Goal: Communication & Community: Ask a question

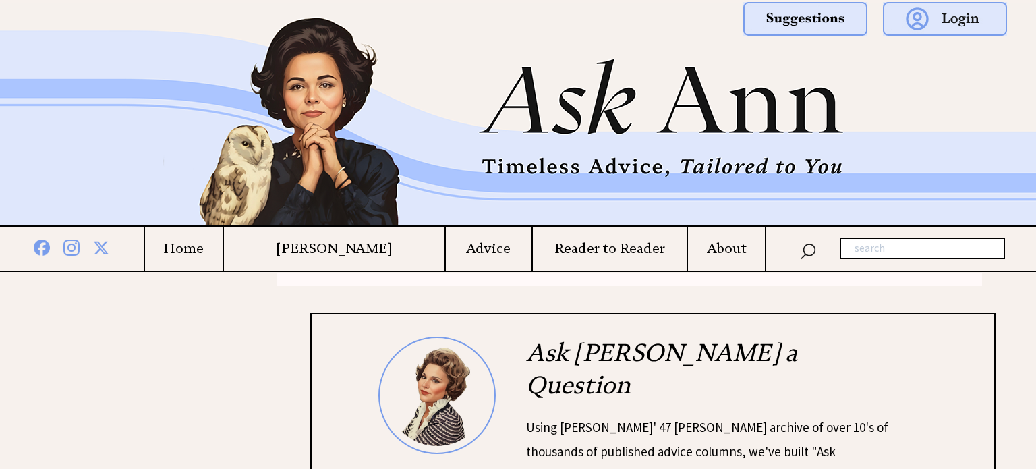
scroll to position [198, 0]
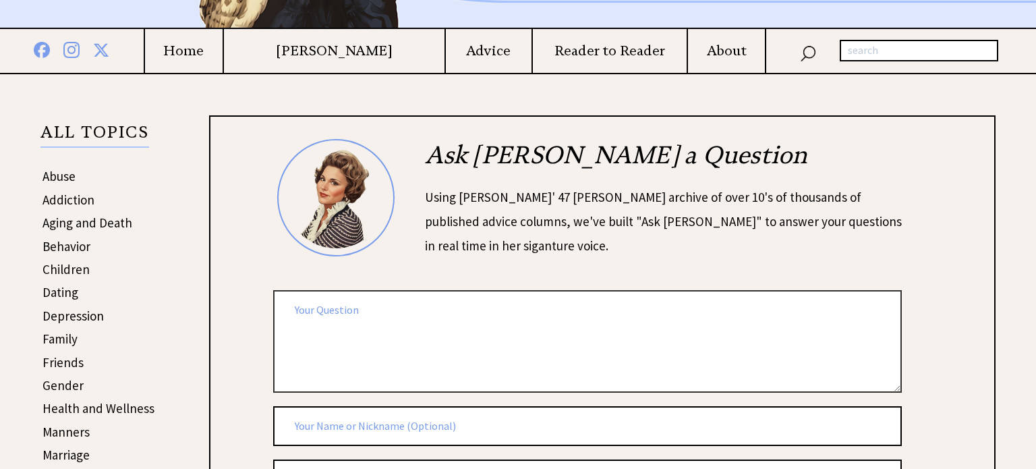
click at [364, 315] on textarea at bounding box center [587, 341] width 629 height 102
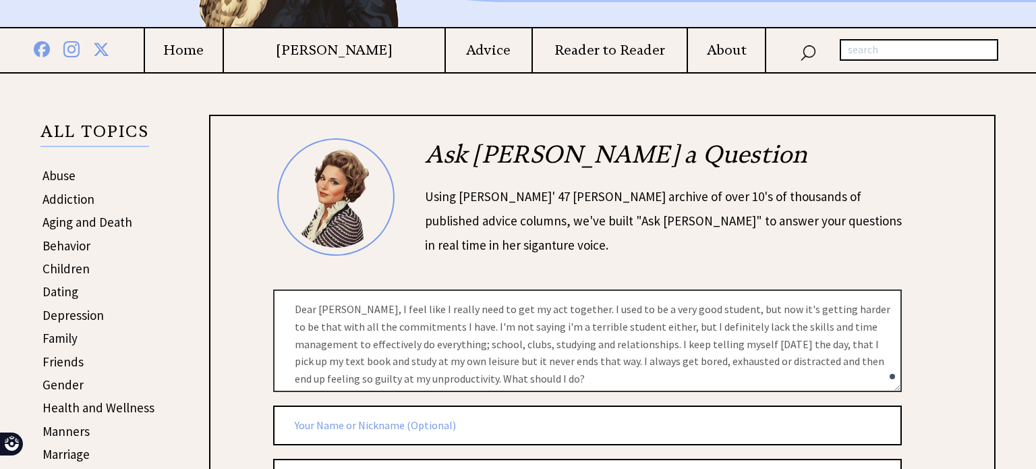
type textarea "Dear Ann, I feel like I really need to get my act together. I used to be a very…"
click at [336, 417] on input "text" at bounding box center [587, 425] width 629 height 40
type input "S"
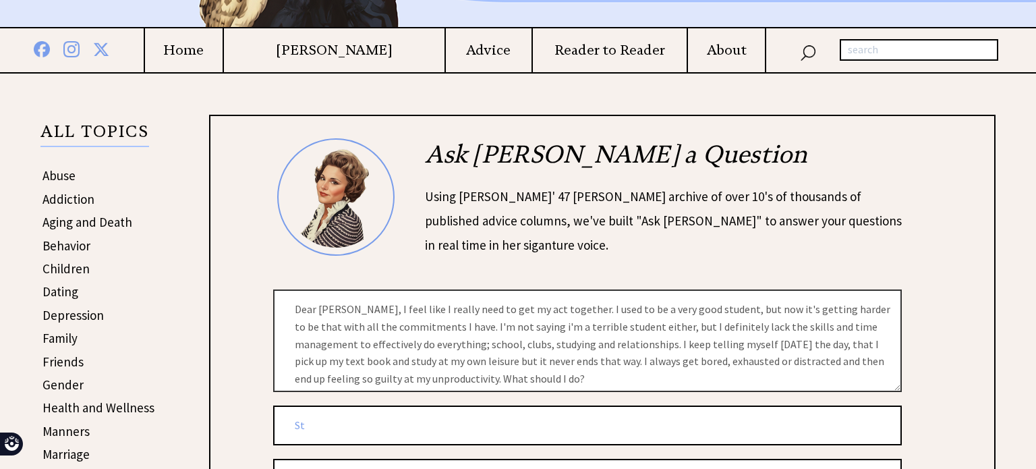
type input "S"
type input "Sacrifical"
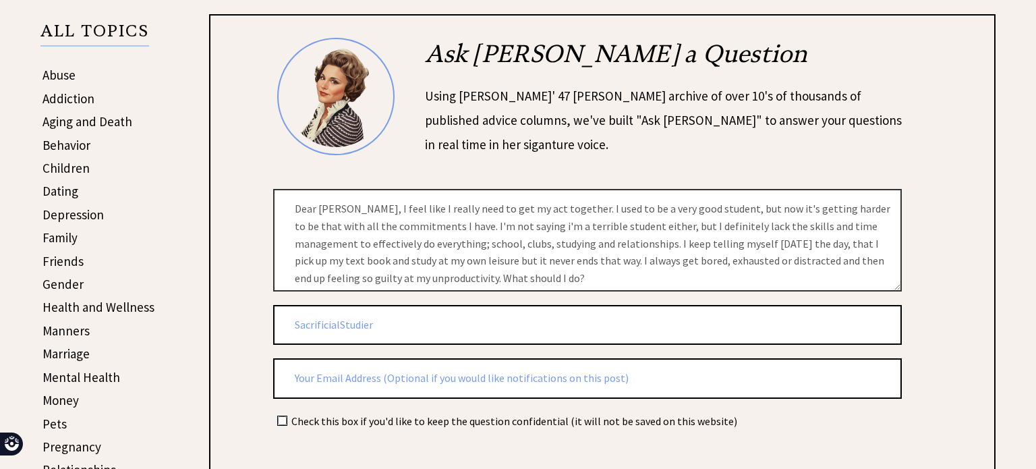
scroll to position [308, 0]
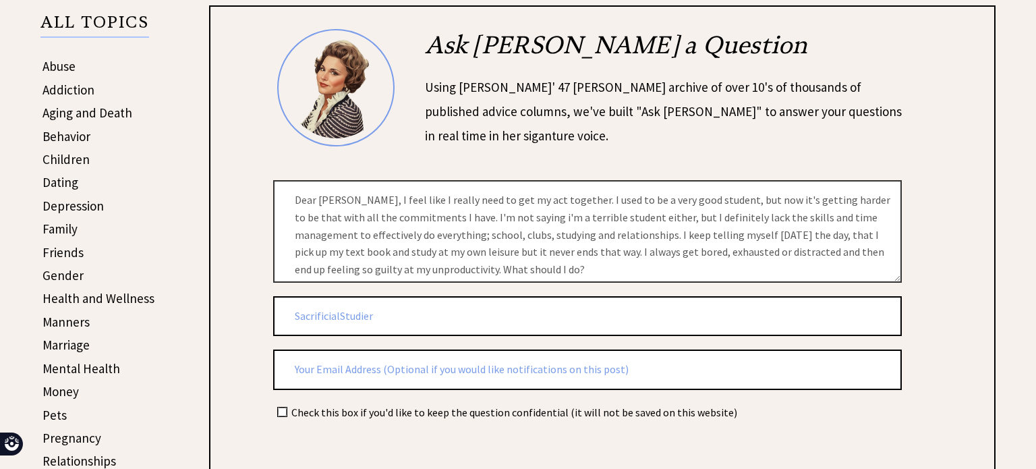
click at [339, 311] on input "SacrificialStudier" at bounding box center [587, 316] width 629 height 40
type input "Sacrificial Studier"
click at [266, 320] on div "Ask Ann a Question Using Ann Landers' 47 vear archive of over 10's of thousands…" at bounding box center [602, 293] width 739 height 529
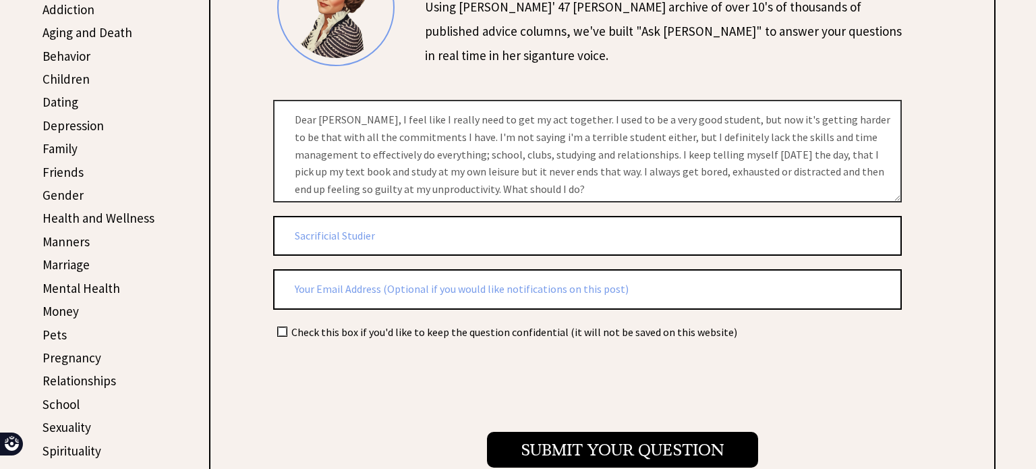
scroll to position [393, 0]
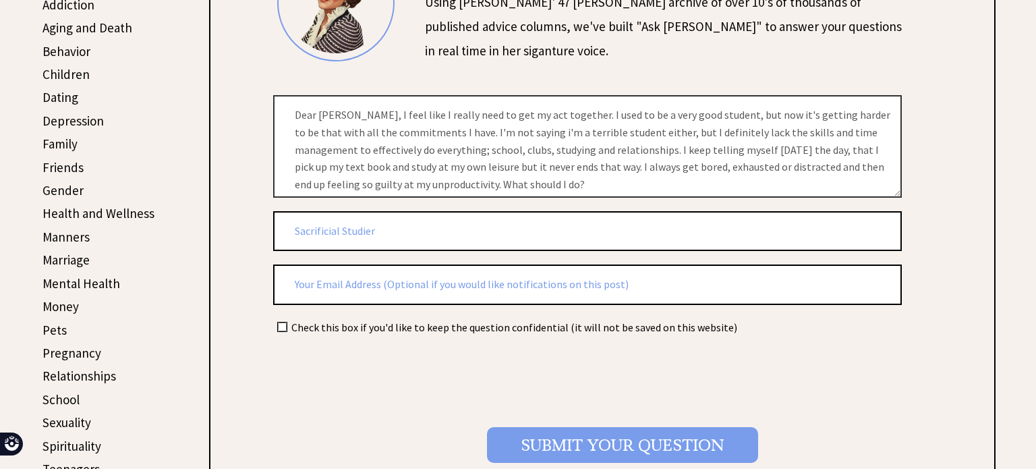
click at [556, 430] on input "Submit your Question" at bounding box center [622, 445] width 271 height 36
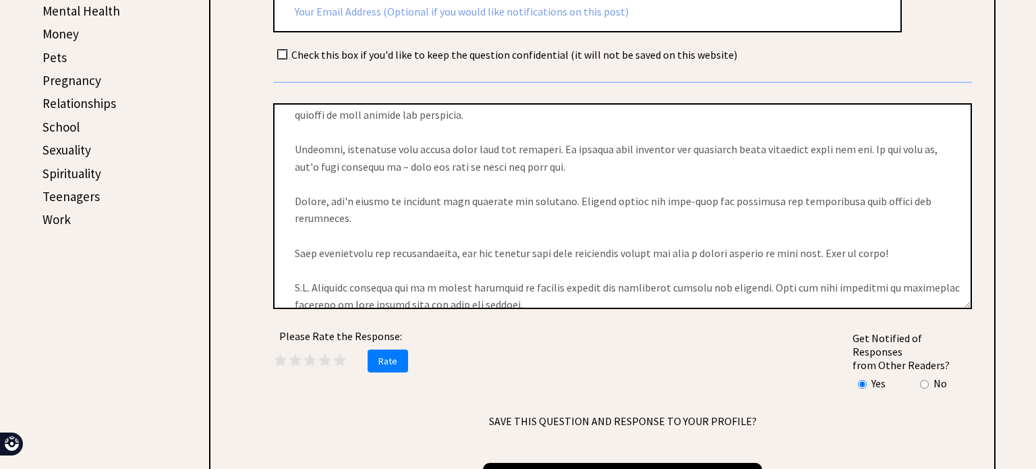
scroll to position [269, 0]
click at [326, 349] on span "★" at bounding box center [325, 359] width 15 height 21
click at [371, 349] on span "Rate" at bounding box center [388, 360] width 40 height 23
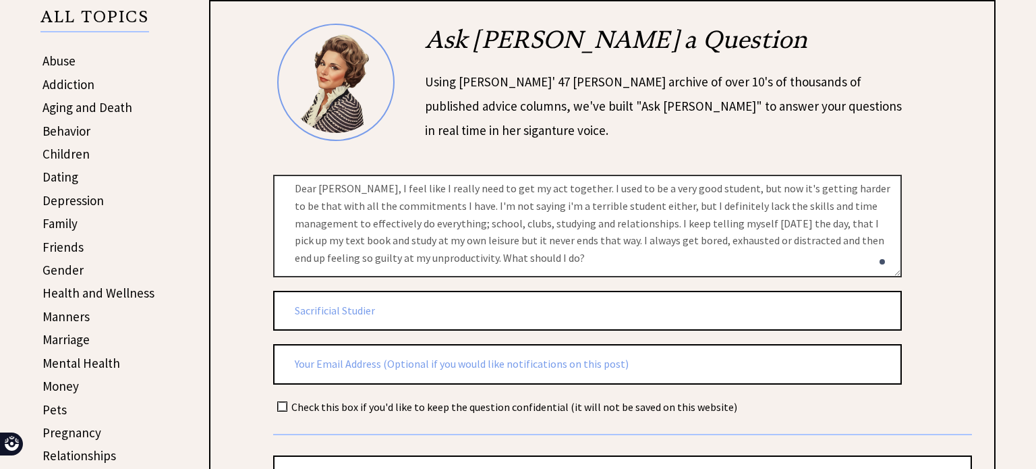
scroll to position [0, 0]
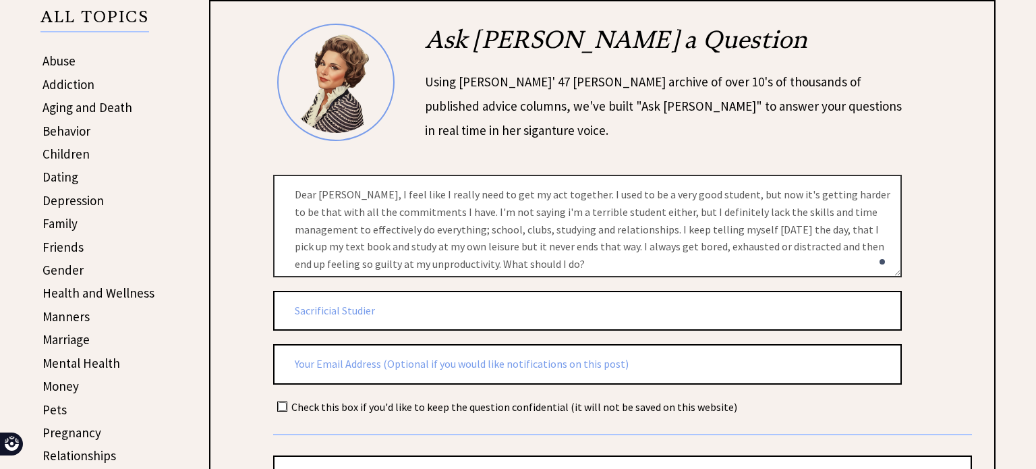
drag, startPoint x: 498, startPoint y: 268, endPoint x: 263, endPoint y: 168, distance: 255.0
click at [263, 168] on div "Ask Ann a Question Using Ann Landers' 47 vear archive of over 10's of thousands…" at bounding box center [602, 439] width 739 height 830
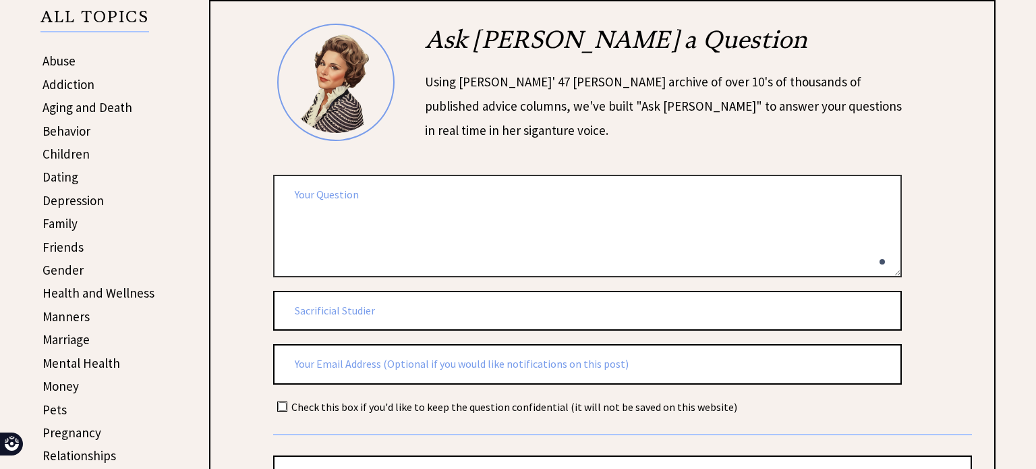
type textarea "d"
click at [434, 188] on textarea "Dear Ann, there's this guy" at bounding box center [587, 226] width 629 height 102
click at [406, 192] on textarea "Dear Ann, there's this guy" at bounding box center [587, 226] width 629 height 102
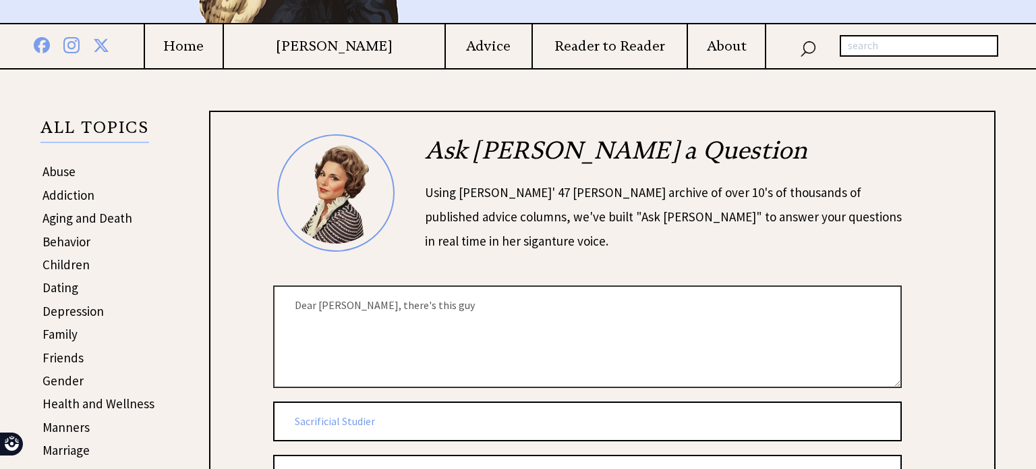
scroll to position [200, 0]
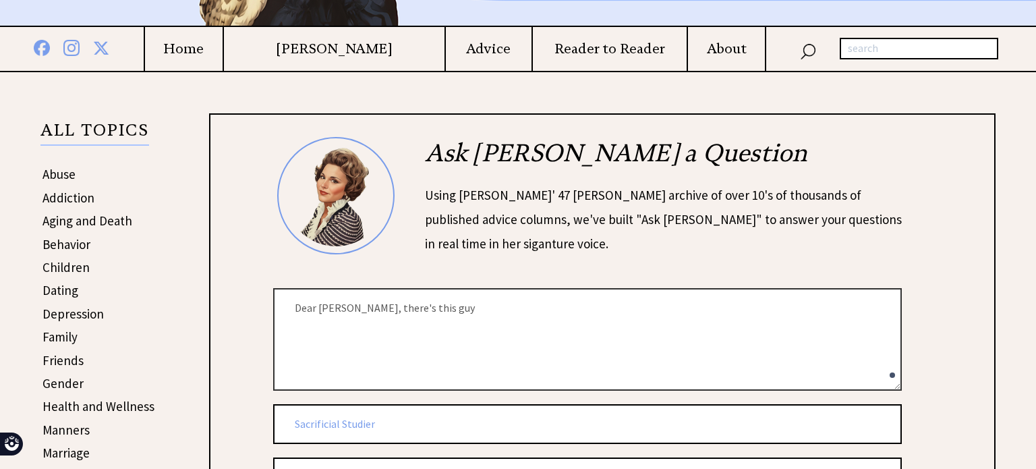
drag, startPoint x: 427, startPoint y: 314, endPoint x: 306, endPoint y: 312, distance: 120.8
click at [306, 312] on textarea "Dear Ann, there's this guy" at bounding box center [587, 339] width 629 height 102
type textarea "D"
paste textarea "Dear Ann, there's this guy at my school, and I can't tell if he likes me or not…"
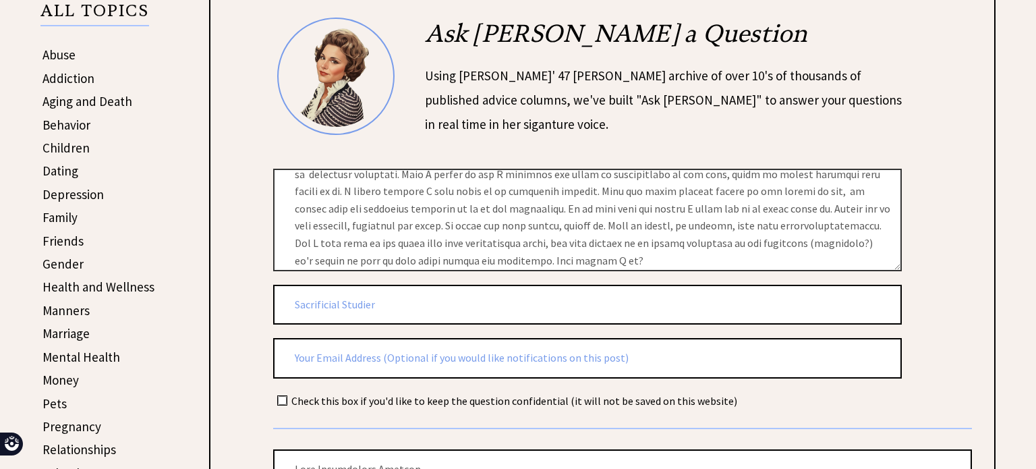
scroll to position [327, 0]
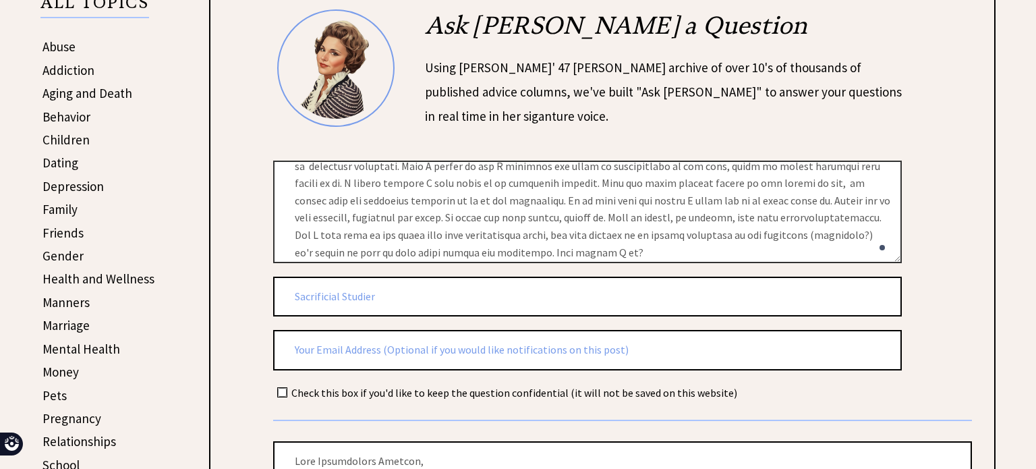
type textarea "Dear Ann, there's this guy at my school, and I can't tell if he likes me or not…"
click at [341, 291] on input "Sacrificial Studier" at bounding box center [587, 297] width 629 height 40
click at [375, 298] on input "Sacrificial Studier" at bounding box center [587, 297] width 629 height 40
drag, startPoint x: 375, startPoint y: 298, endPoint x: 213, endPoint y: 297, distance: 161.9
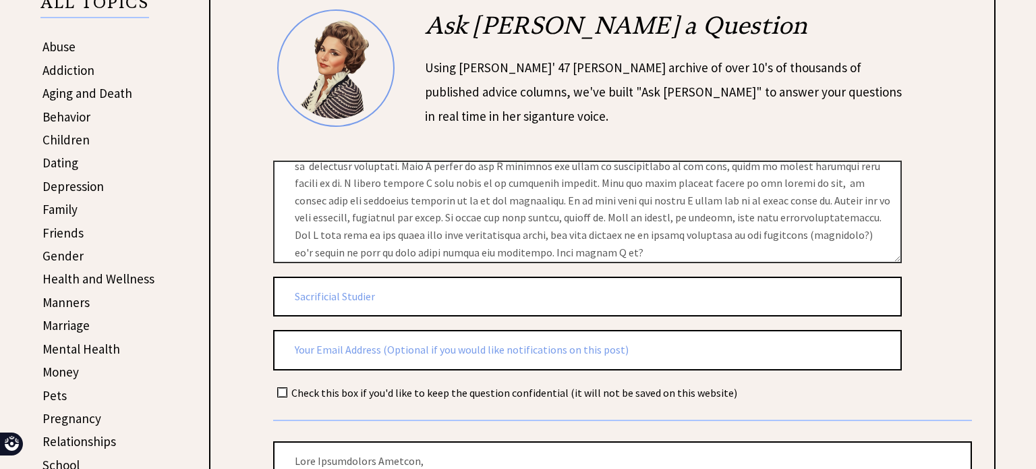
click at [213, 297] on div "Ask Ann a Question Using Ann Landers' 47 vear archive of over 10's of thousands…" at bounding box center [602, 424] width 786 height 877
type input "CovetedChuckler"
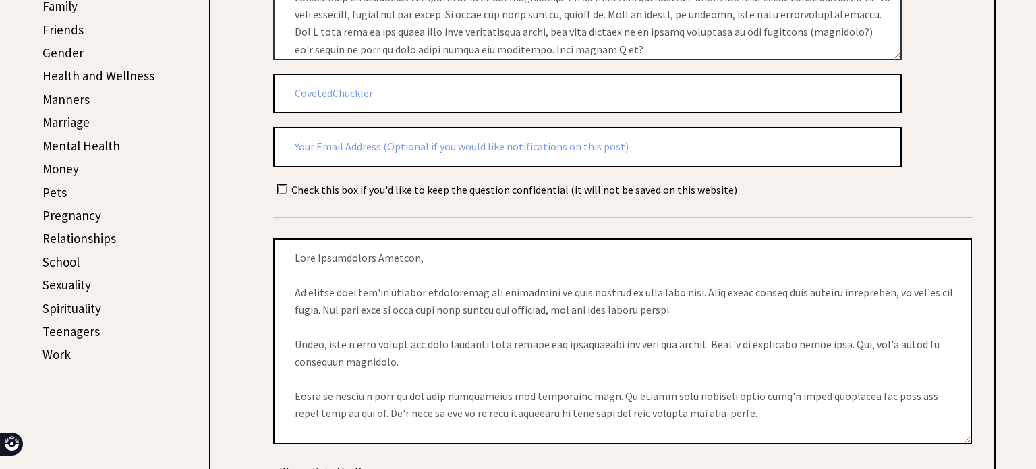
scroll to position [531, 0]
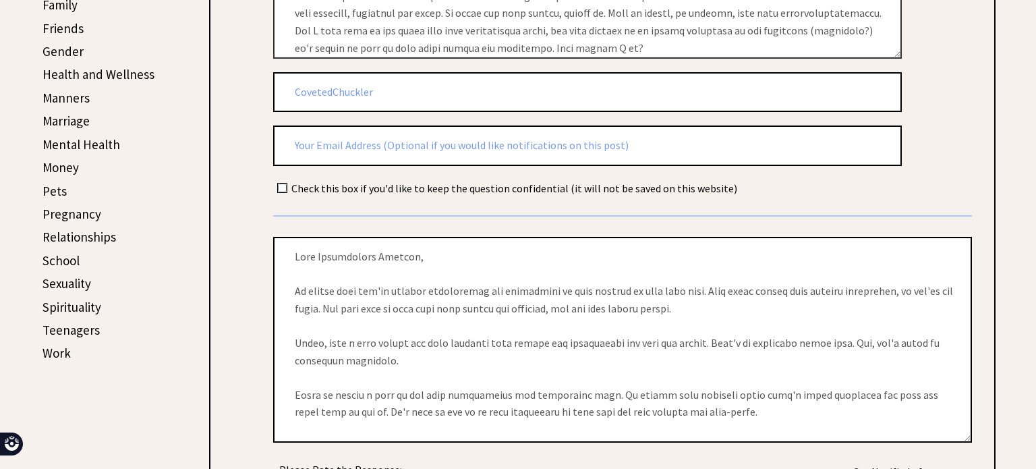
click at [284, 183] on input "checkbox" at bounding box center [282, 187] width 9 height 9
checkbox input "true"
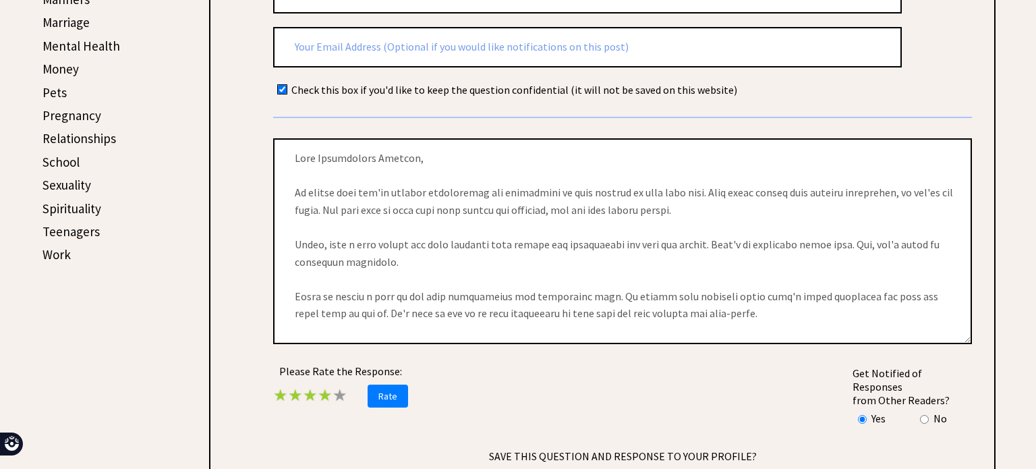
scroll to position [633, 0]
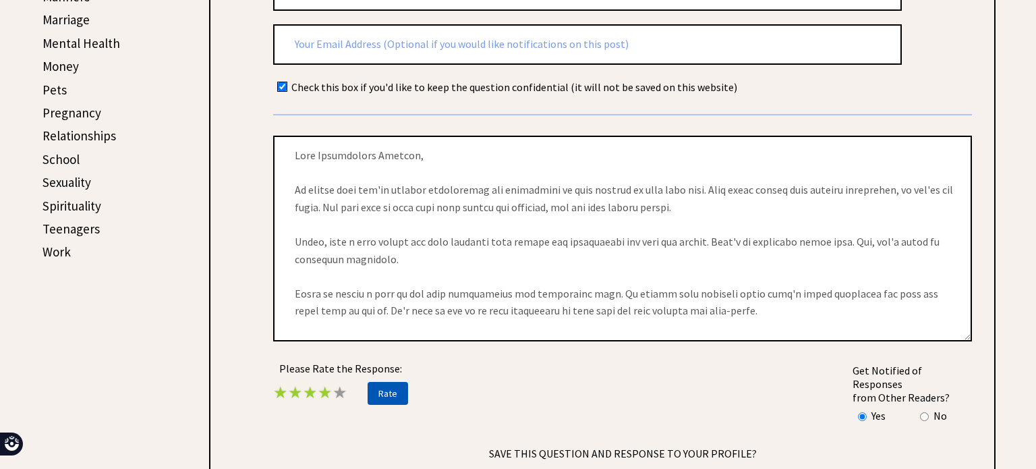
click at [396, 384] on span "Rate" at bounding box center [388, 393] width 40 height 23
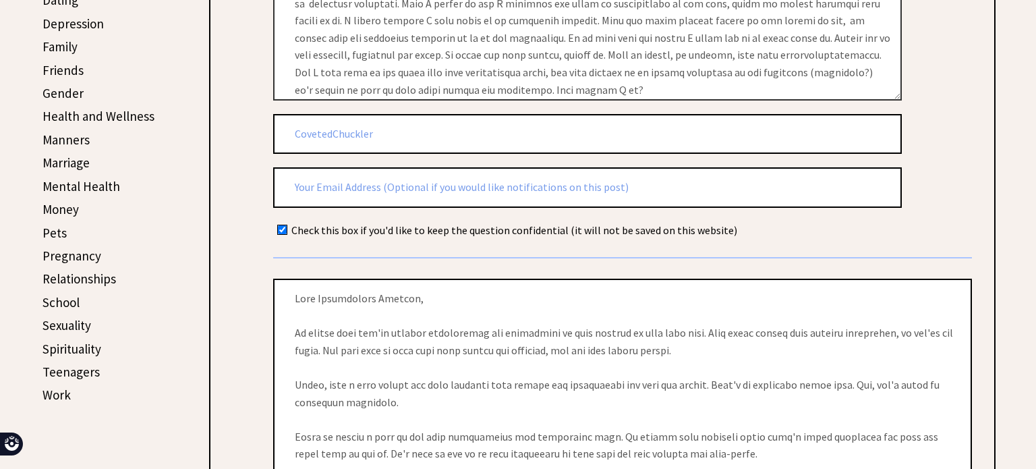
scroll to position [493, 0]
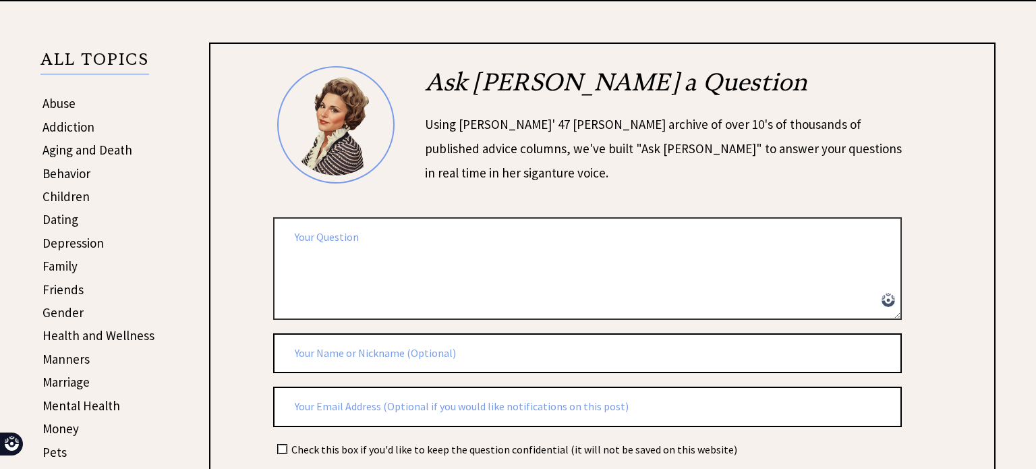
paste textarea "Dear [PERSON_NAME], there's this guy at my school, and I can't tell if he likes…"
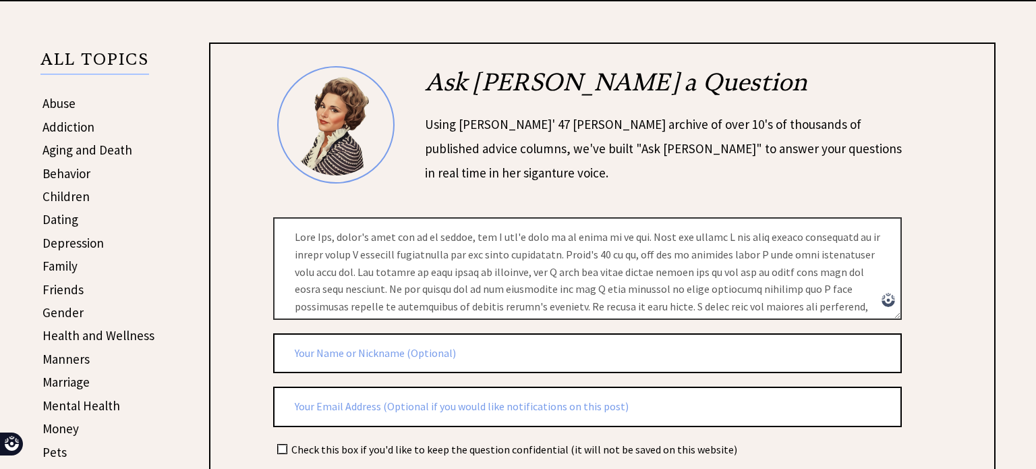
scroll to position [429, 0]
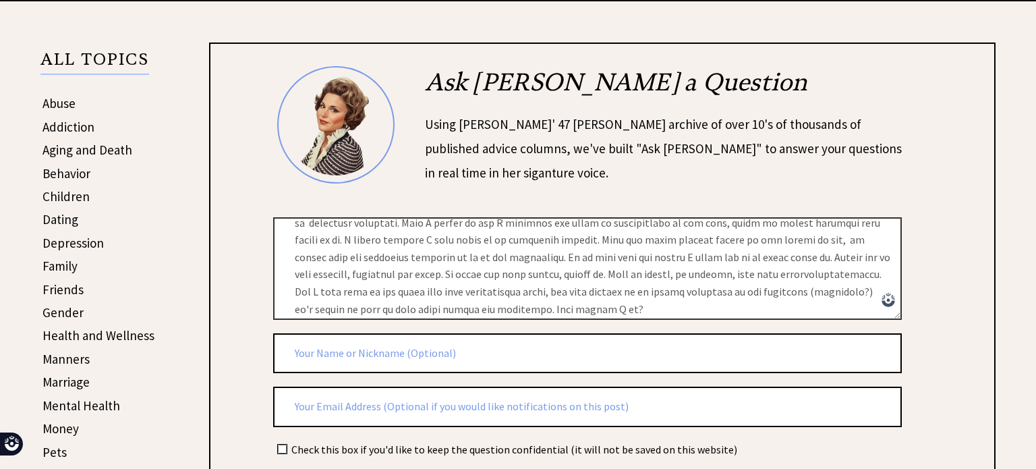
type textarea "Dear Ann, there's this guy at my school, and I can't tell if he likes me or not…"
click at [367, 343] on input "text" at bounding box center [587, 353] width 629 height 40
type input "CovetedChuckler"
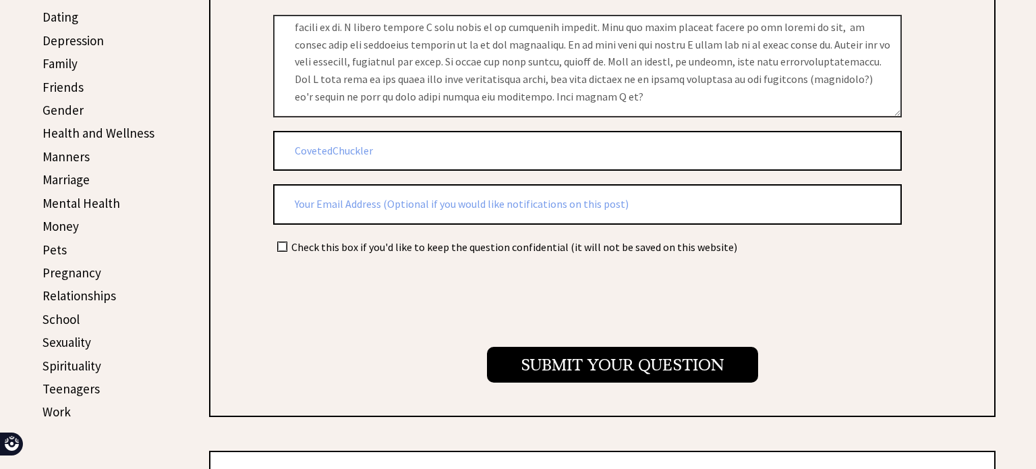
scroll to position [484, 0]
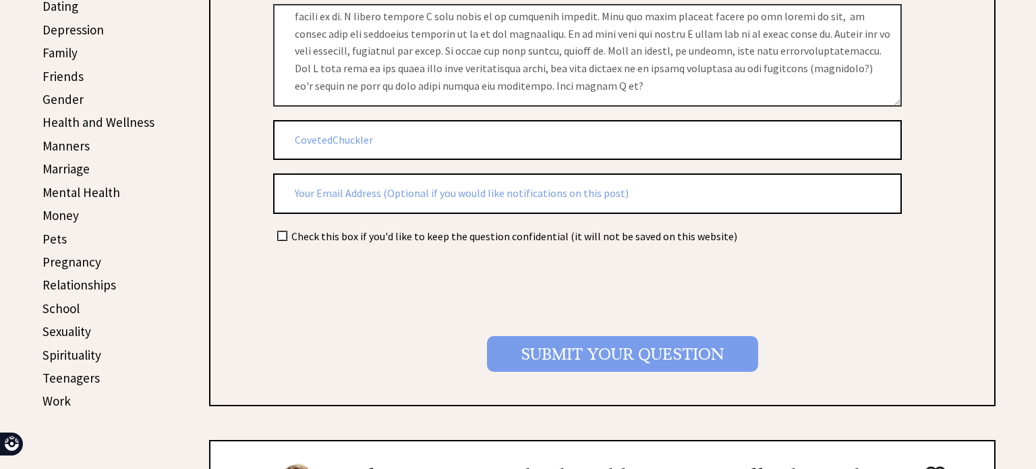
click at [570, 337] on input "Submit your Question" at bounding box center [622, 354] width 271 height 36
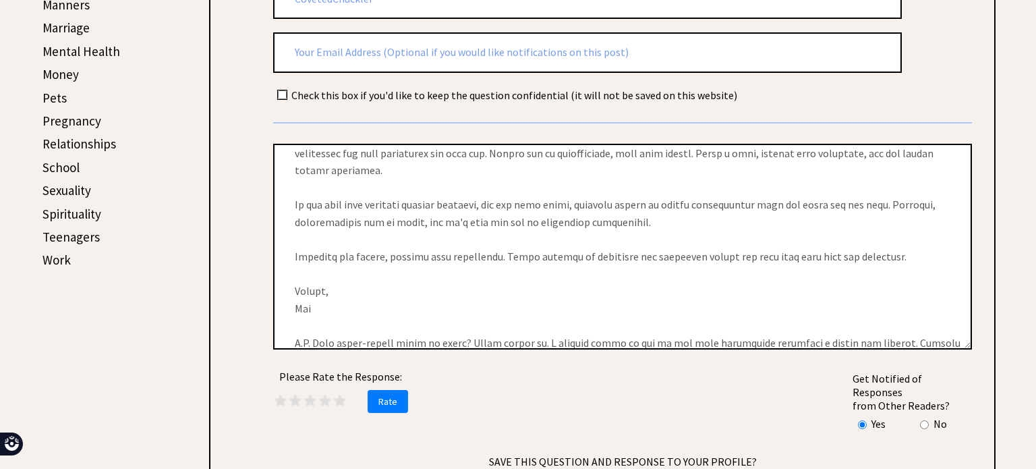
scroll to position [233, 0]
click at [324, 394] on span "★" at bounding box center [325, 400] width 15 height 21
click at [390, 390] on span "Rate" at bounding box center [388, 401] width 40 height 23
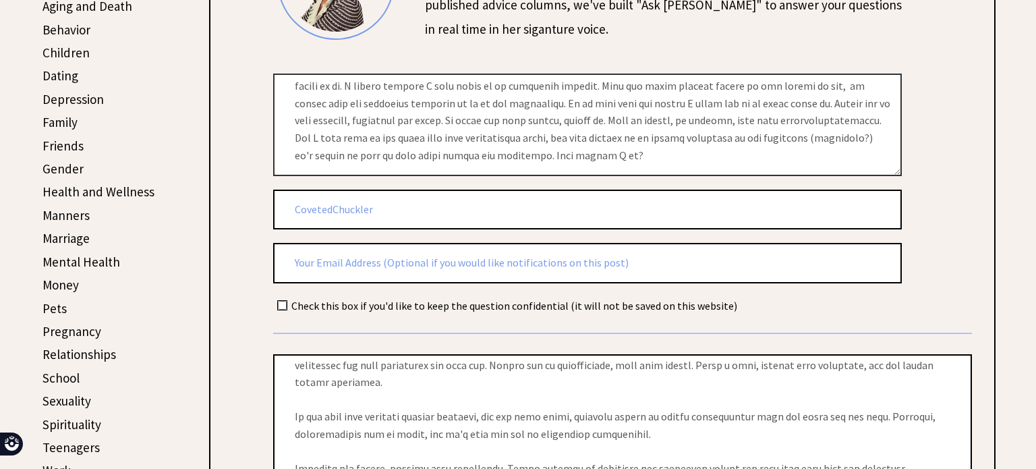
scroll to position [415, 0]
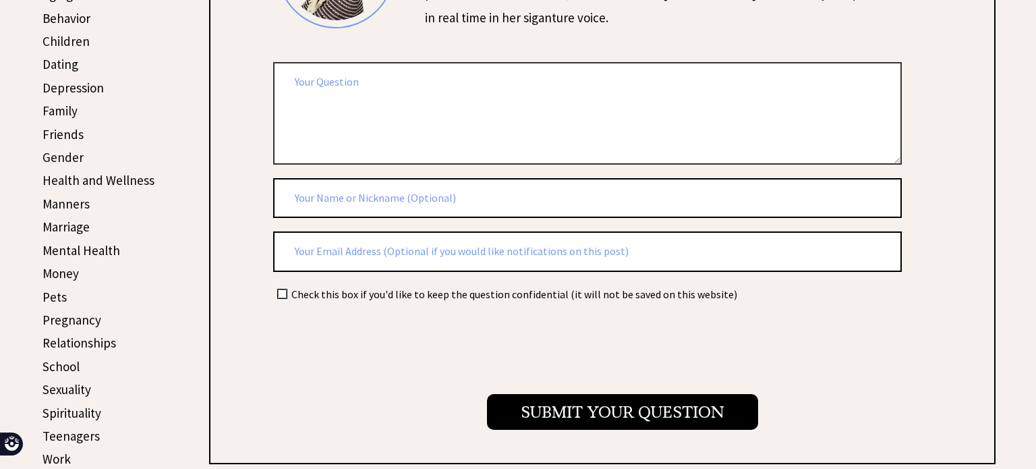
click at [330, 78] on textarea at bounding box center [587, 113] width 629 height 102
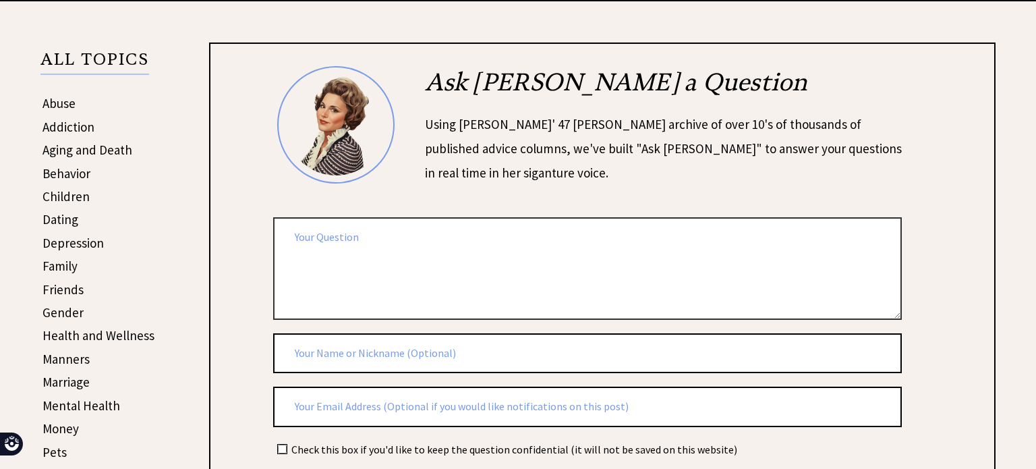
scroll to position [269, 0]
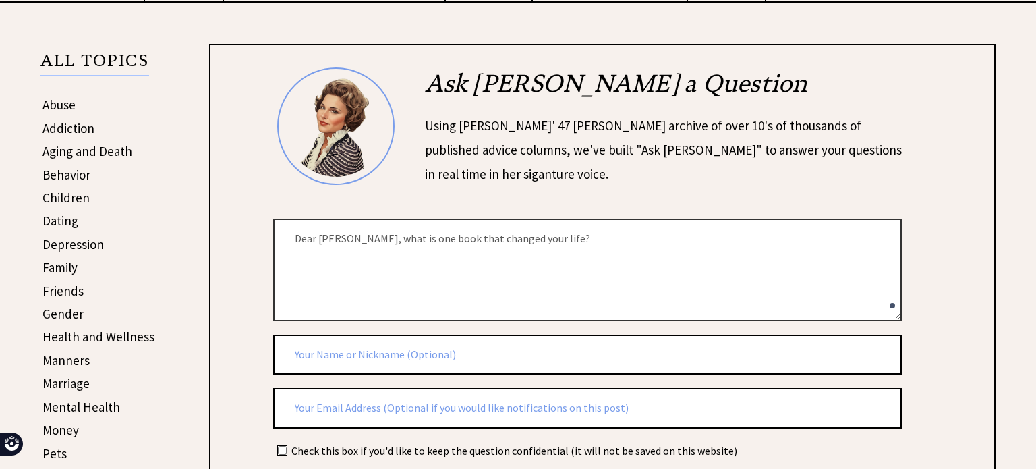
type textarea "Dear Ann, what is one book that changed your life?"
click at [329, 350] on input "text" at bounding box center [587, 355] width 629 height 40
type input "Lovestuck"
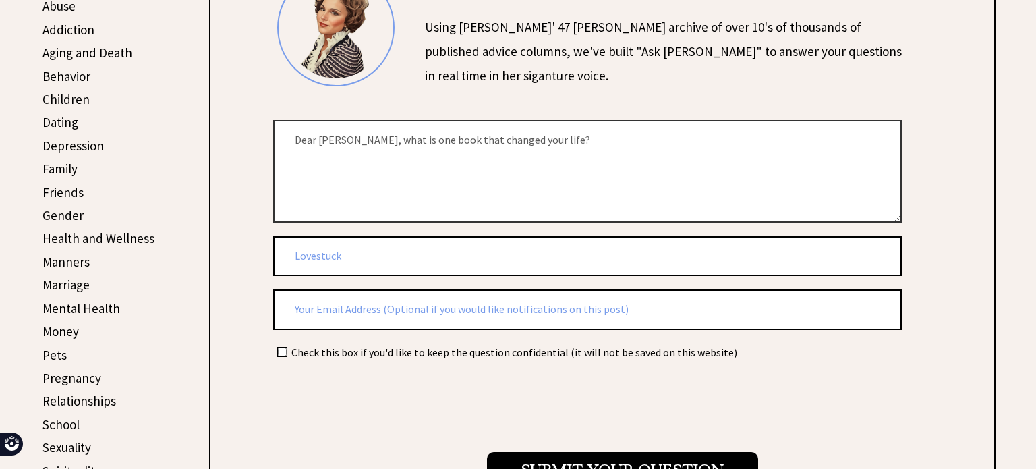
scroll to position [368, 0]
drag, startPoint x: 358, startPoint y: 260, endPoint x: 219, endPoint y: 229, distance: 142.4
click at [219, 229] on div "Ask Ann a Question Using Ann Landers' 47 vear archive of over 10's of thousands…" at bounding box center [602, 233] width 786 height 577
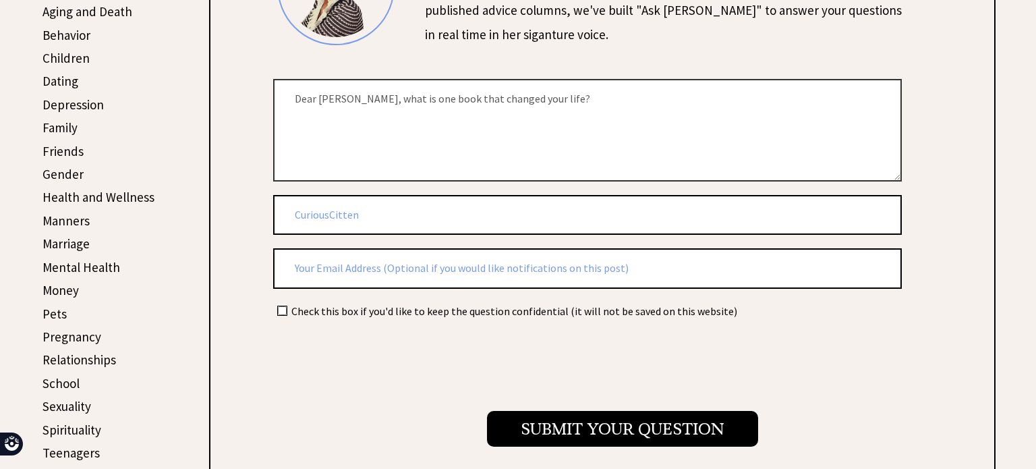
scroll to position [411, 0]
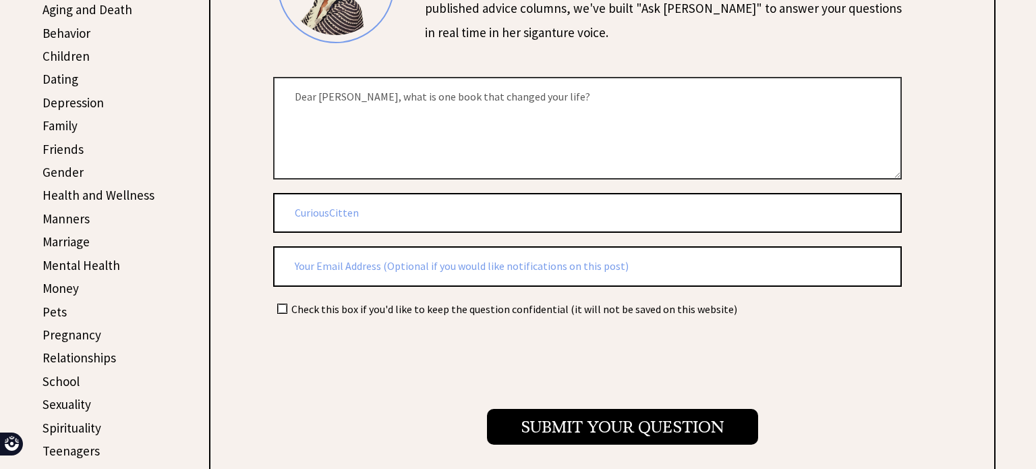
type input "CuriousCitten"
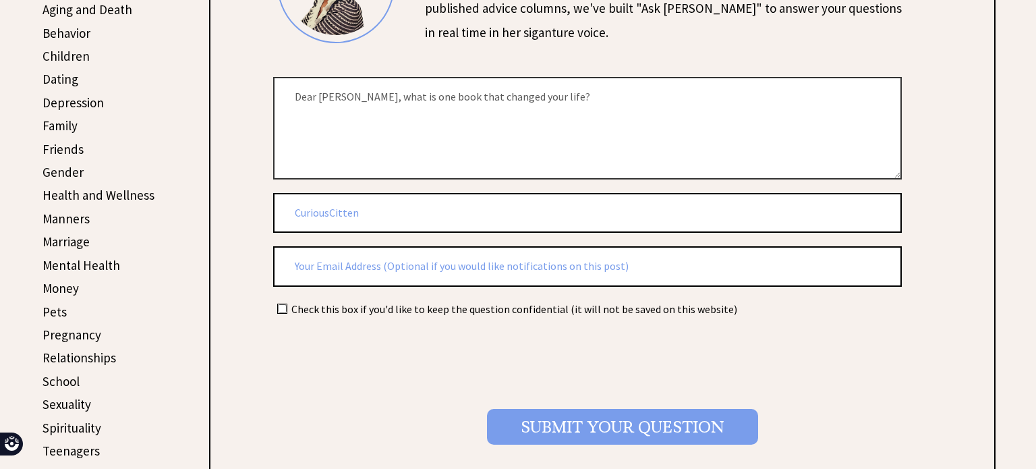
click at [533, 419] on input "Submit your Question" at bounding box center [622, 427] width 271 height 36
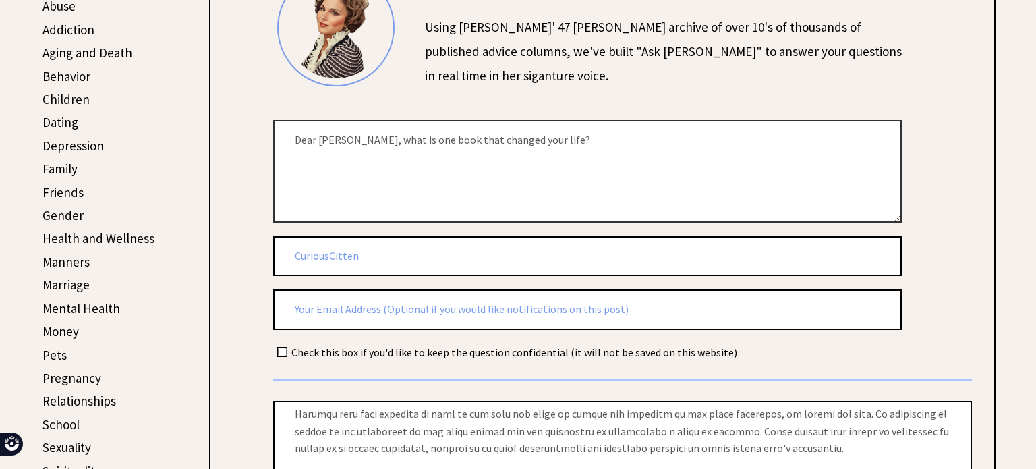
scroll to position [369, 0]
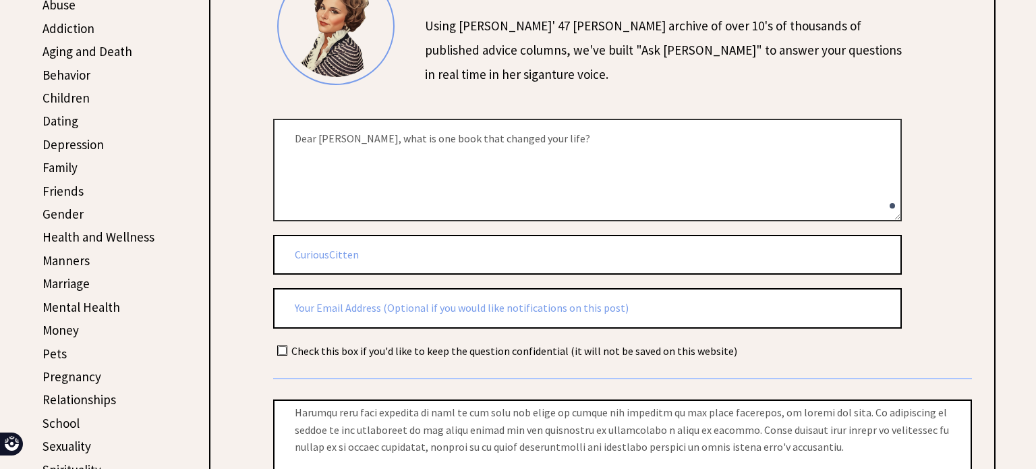
drag, startPoint x: 604, startPoint y: 148, endPoint x: 341, endPoint y: 146, distance: 263.7
click at [341, 146] on textarea "Dear Ann, what is one book that changed your life?" at bounding box center [587, 170] width 629 height 102
type textarea "Dear [PERSON_NAME],"
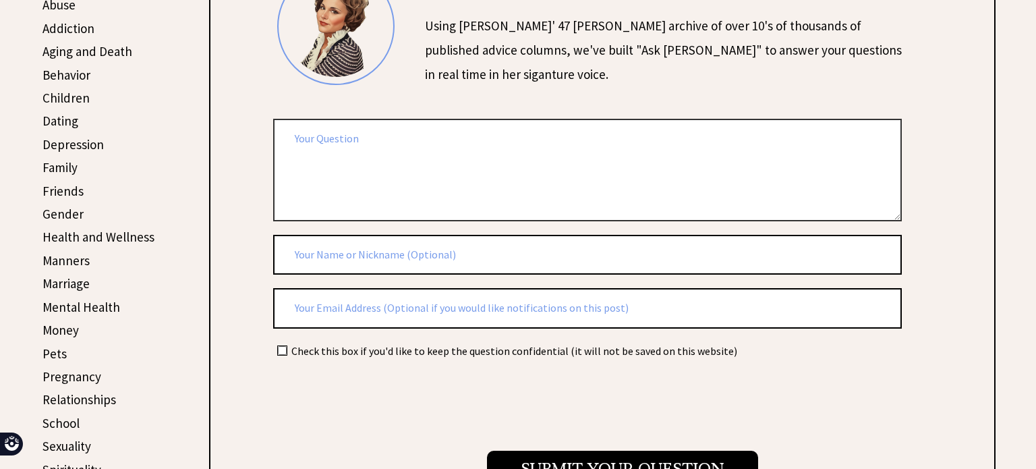
scroll to position [369, 0]
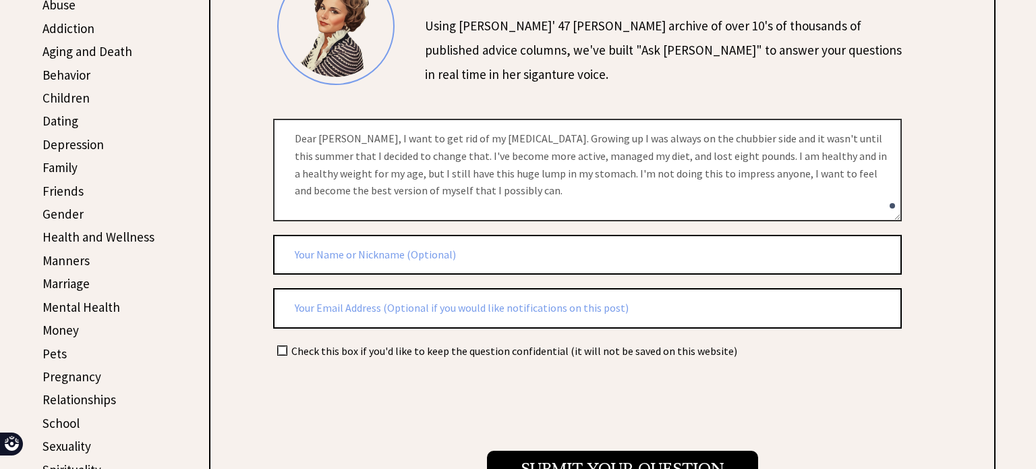
click at [748, 160] on textarea "Dear [PERSON_NAME], I want to get rid of my [MEDICAL_DATA]. Growing up I was al…" at bounding box center [587, 170] width 629 height 102
click at [421, 198] on textarea "Dear [PERSON_NAME], I want to get rid of my [MEDICAL_DATA]. Growing up I was al…" at bounding box center [587, 170] width 629 height 102
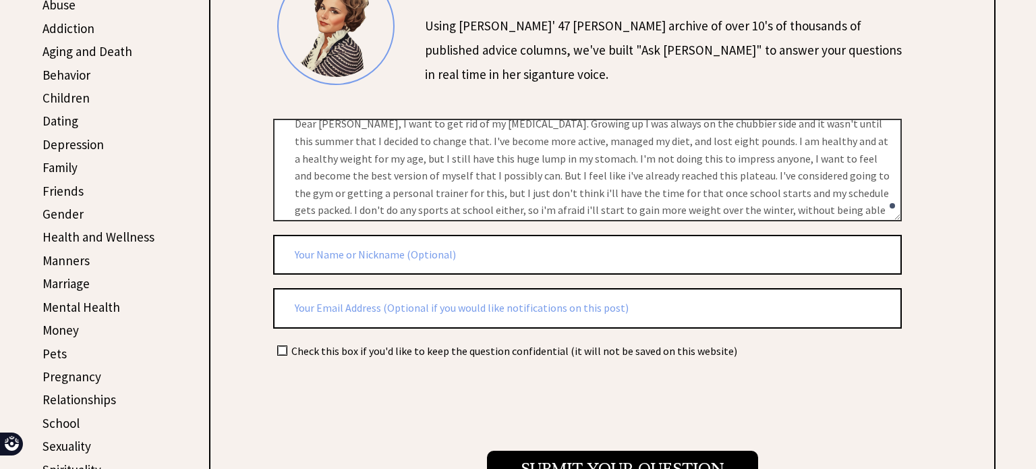
scroll to position [32, 0]
type textarea "Dear [PERSON_NAME], I want to get rid of my [MEDICAL_DATA]. Growing up I was al…"
click at [355, 249] on input "text" at bounding box center [587, 255] width 629 height 40
type input "F"
type input "Heathful"
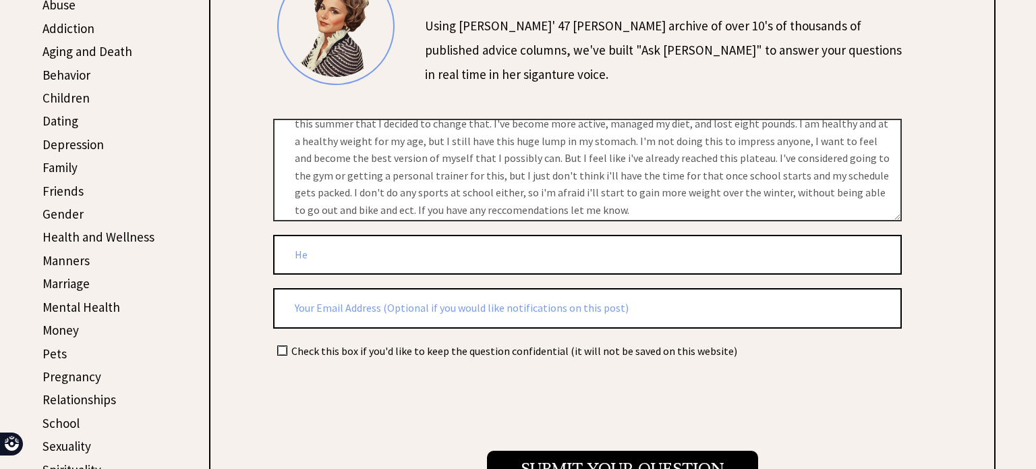
type input "H"
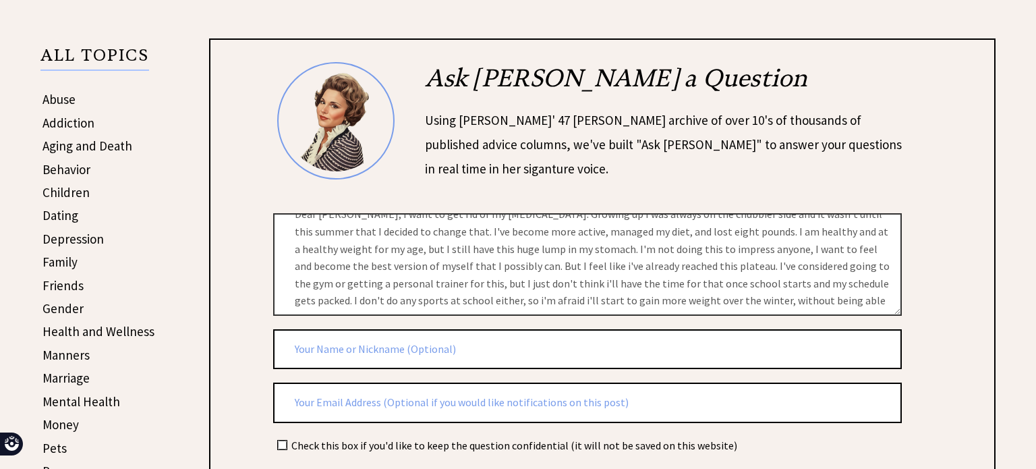
scroll to position [0, 0]
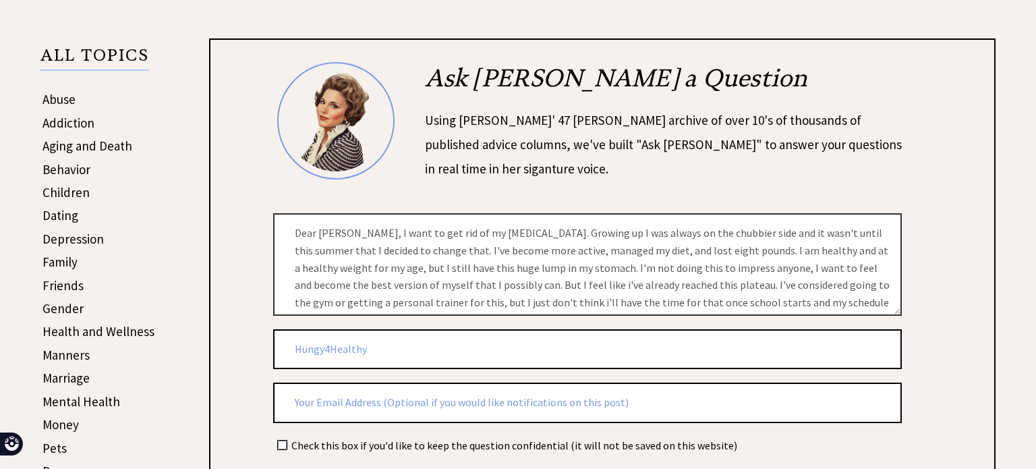
type input "Hungy4Healthy"
click at [465, 395] on input "text" at bounding box center [587, 402] width 629 height 40
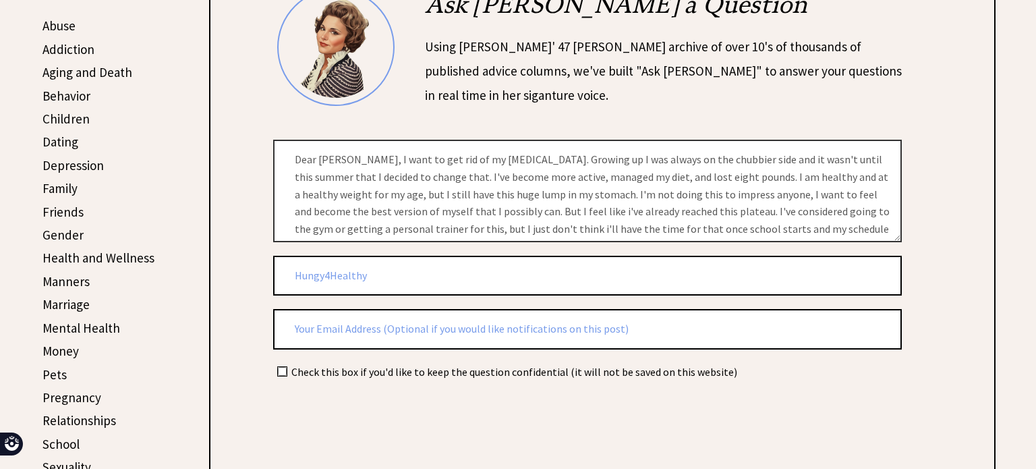
scroll to position [349, 0]
click at [274, 364] on td at bounding box center [281, 371] width 15 height 15
click at [285, 366] on input "checkbox" at bounding box center [282, 370] width 9 height 9
checkbox input "true"
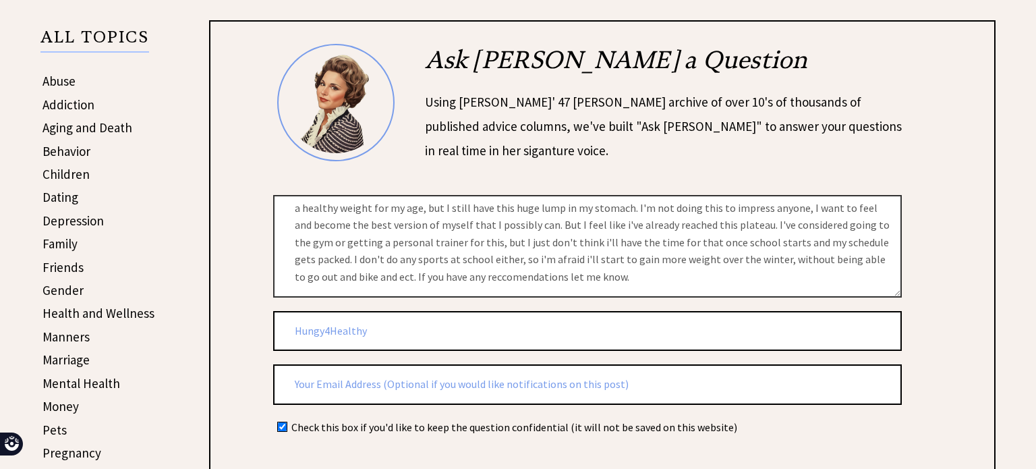
scroll to position [44, 0]
click at [332, 277] on textarea "Dear Ann, I want to get rid of my belly fat. Growing up I was always on the chu…" at bounding box center [587, 246] width 629 height 102
click at [327, 274] on textarea "Dear Ann, I want to get rid of my belly fat. Growing up I was always on the chu…" at bounding box center [587, 246] width 629 height 102
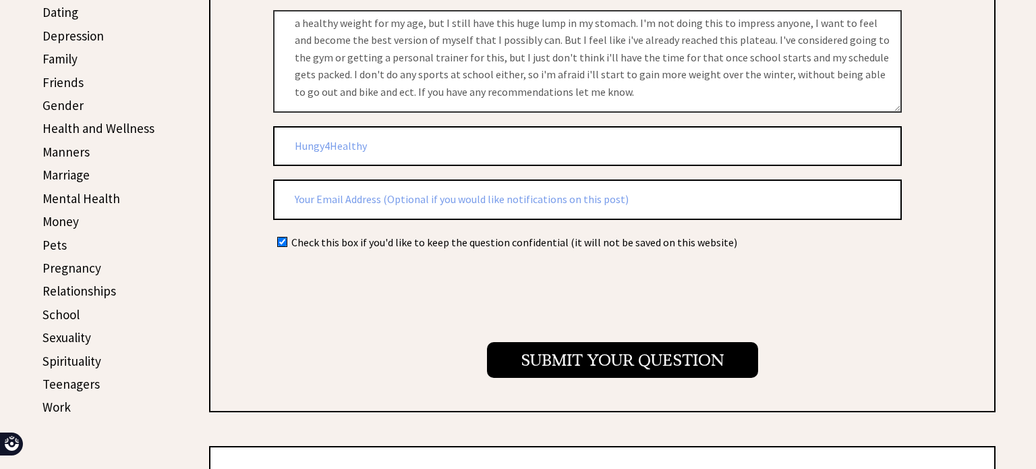
scroll to position [479, 0]
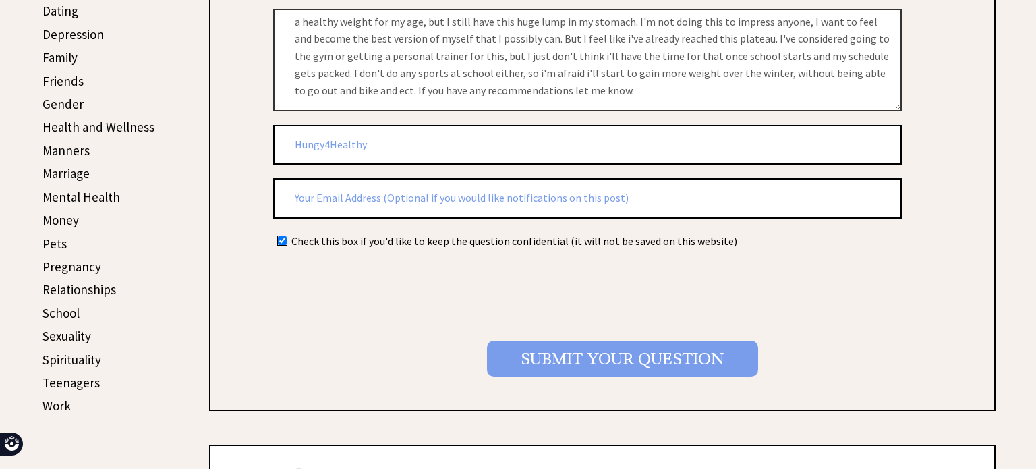
type textarea "Dear Ann, I want to get rid of my belly fat. Growing up I was always on the chu…"
click at [542, 352] on input "Submit your Question" at bounding box center [622, 359] width 271 height 36
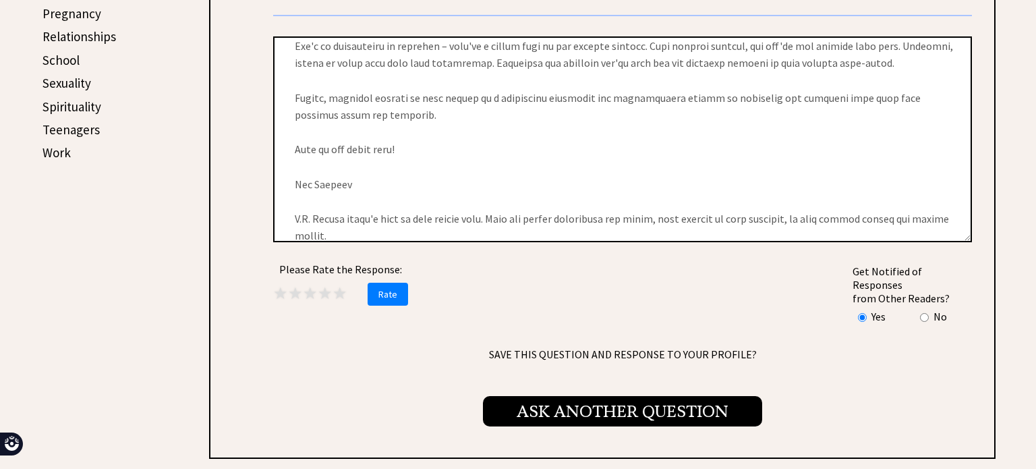
scroll to position [741, 0]
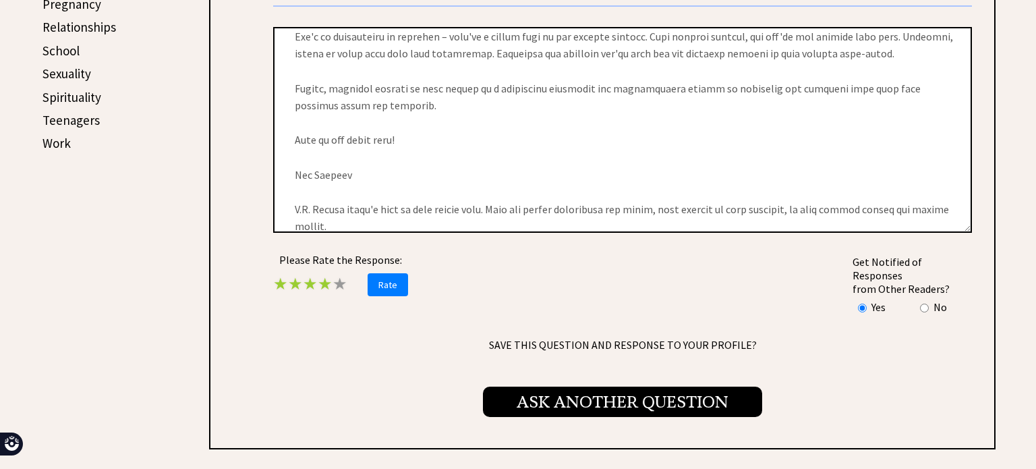
click at [328, 275] on span "★" at bounding box center [325, 283] width 15 height 21
click at [388, 273] on span "Rate" at bounding box center [388, 284] width 40 height 23
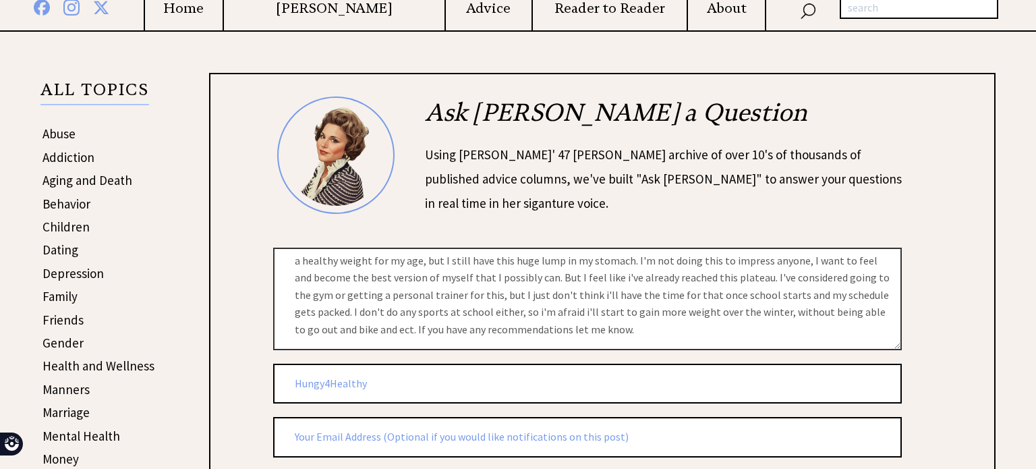
scroll to position [243, 0]
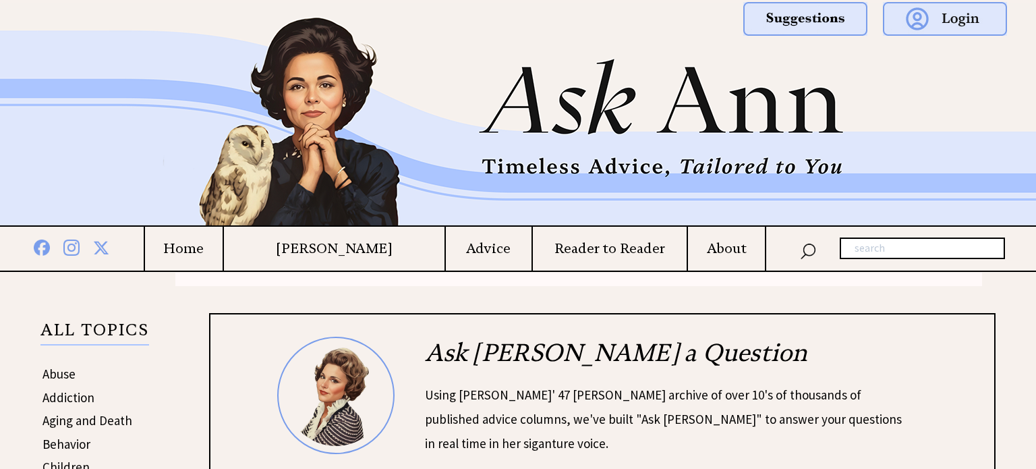
scroll to position [318, 0]
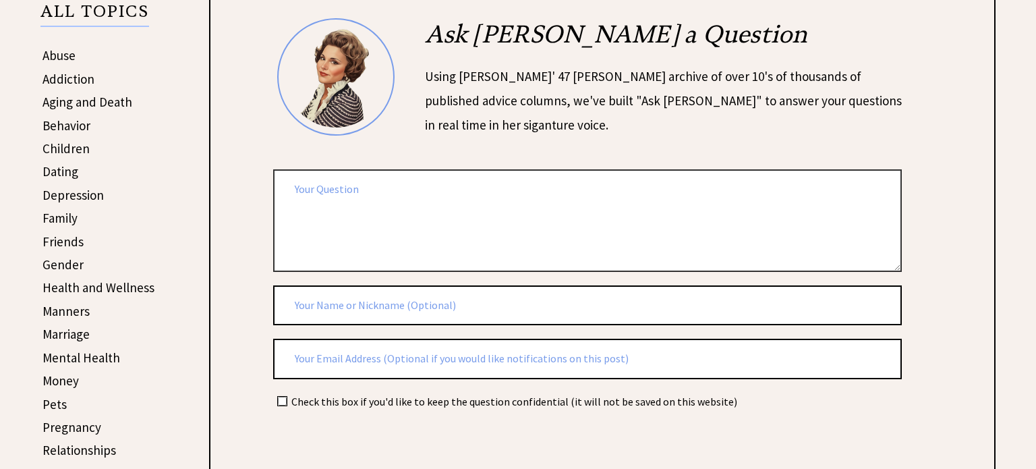
click at [332, 169] on textarea at bounding box center [587, 220] width 629 height 102
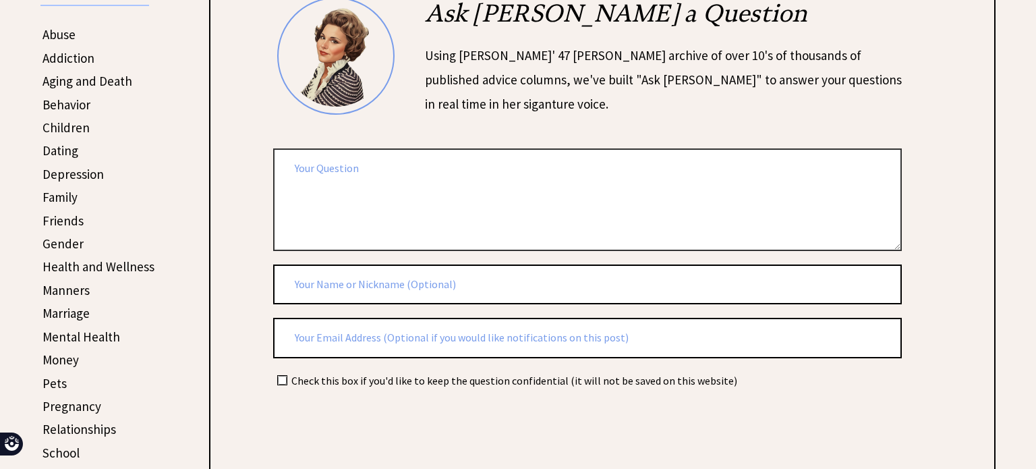
scroll to position [0, 0]
click at [321, 162] on textarea at bounding box center [587, 199] width 629 height 102
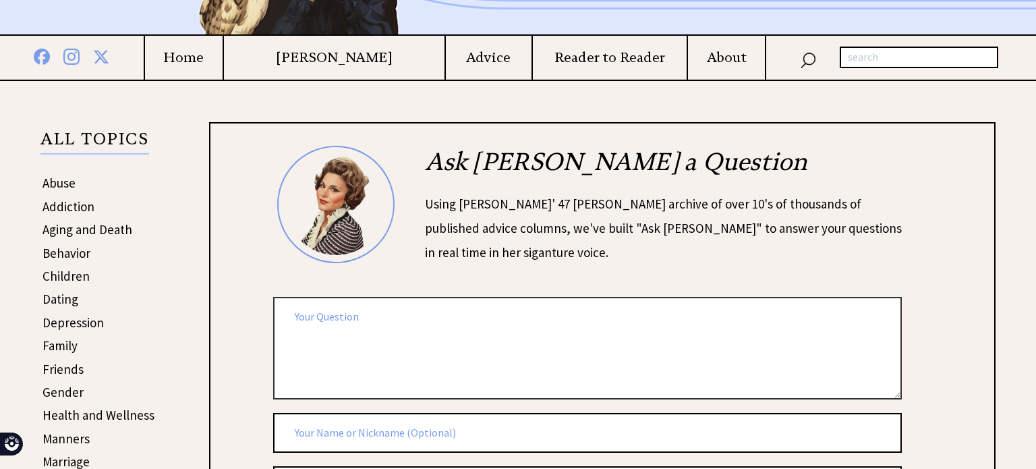
scroll to position [192, 0]
type textarea "D"
paste textarea "Dear [PERSON_NAME], last year I met this guy at school. I was a very shy and re…"
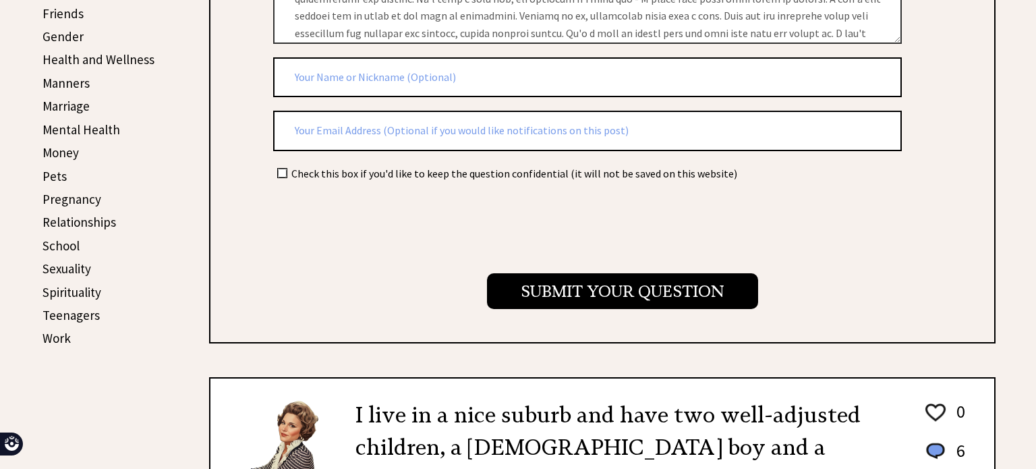
scroll to position [549, 0]
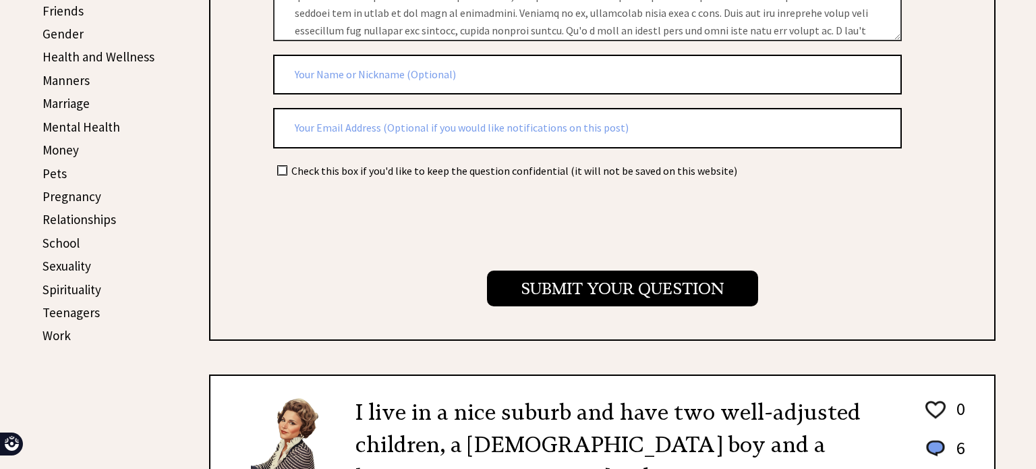
type textarea "Dear [PERSON_NAME], last year I met this guy at school. I was a very shy and re…"
click at [366, 60] on input "text" at bounding box center [587, 75] width 629 height 40
type input "The Idiot"
drag, startPoint x: 336, startPoint y: 71, endPoint x: 289, endPoint y: 59, distance: 48.1
click at [289, 59] on input "The Idiot" at bounding box center [587, 75] width 629 height 40
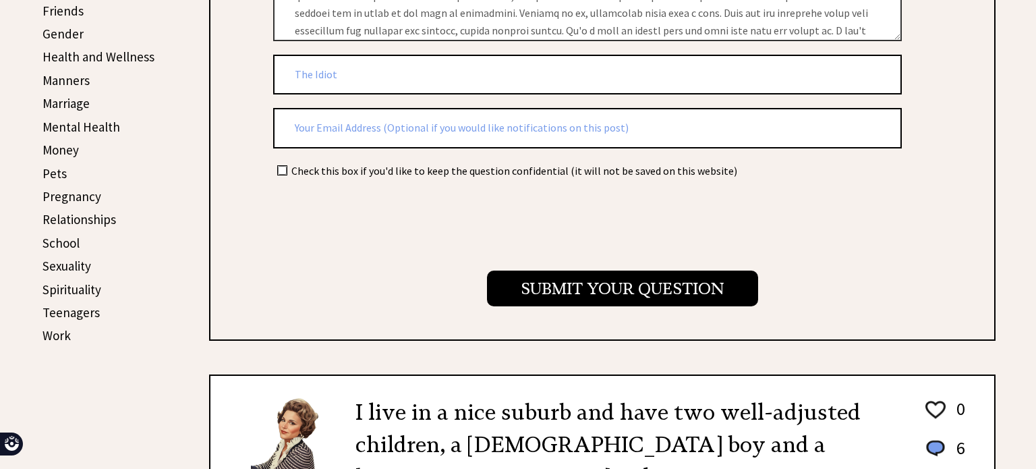
click at [289, 59] on input "The Idiot" at bounding box center [587, 75] width 629 height 40
click at [221, 112] on div "Ask [PERSON_NAME] a Question Using [PERSON_NAME]' 47 [PERSON_NAME] archive of o…" at bounding box center [602, 52] width 786 height 577
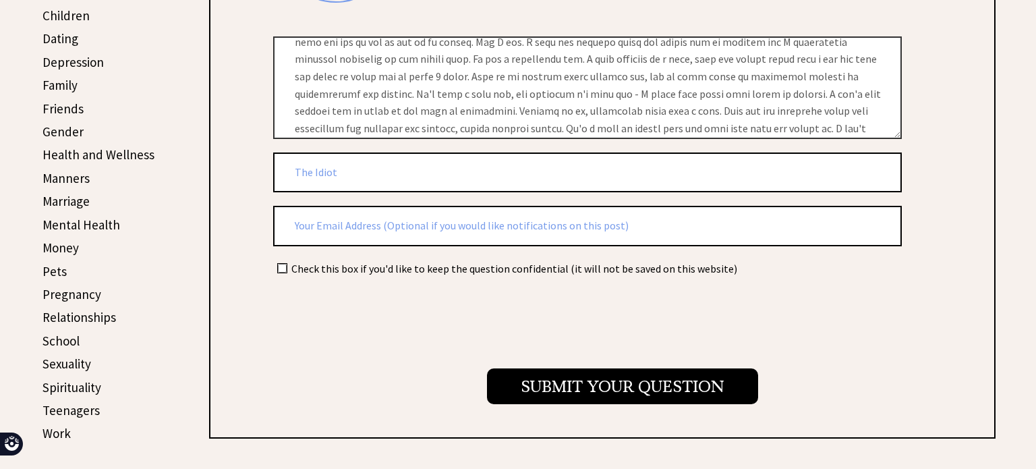
scroll to position [441, 0]
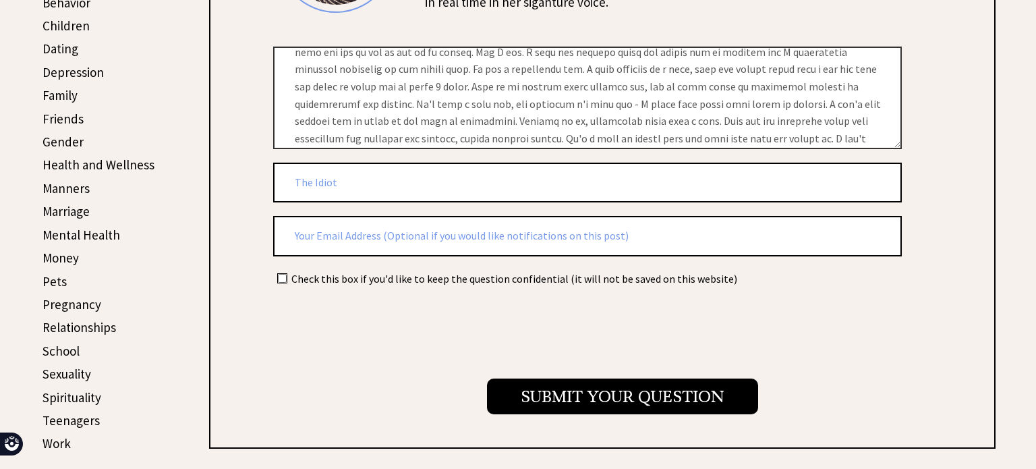
drag, startPoint x: 362, startPoint y: 181, endPoint x: 224, endPoint y: 163, distance: 139.5
click at [224, 163] on div "Ask [PERSON_NAME] a Question Using [PERSON_NAME]' 47 [PERSON_NAME] archive of o…" at bounding box center [602, 160] width 786 height 577
click at [316, 177] on input "text" at bounding box center [587, 183] width 629 height 40
type input "Lovestuck"
drag, startPoint x: 373, startPoint y: 182, endPoint x: 217, endPoint y: 156, distance: 157.9
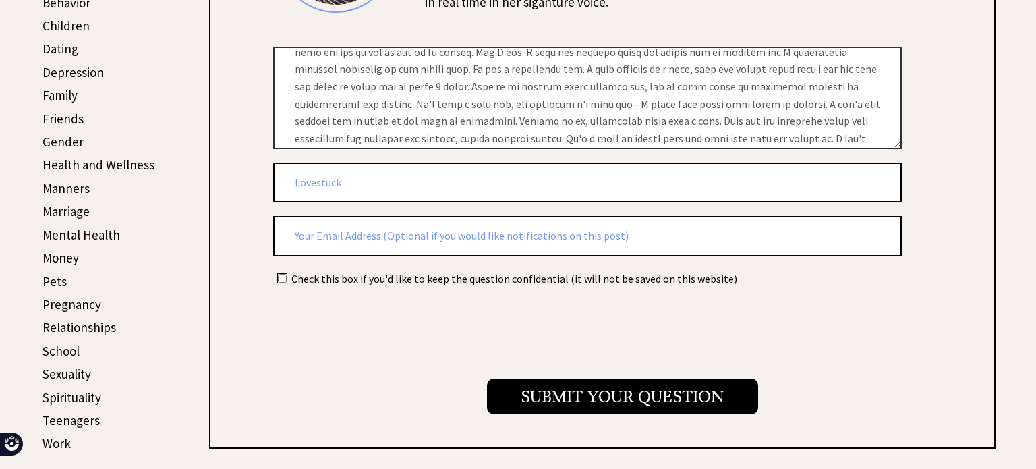
click at [217, 156] on div "Ask [PERSON_NAME] a Question Using [PERSON_NAME]' 47 [PERSON_NAME] archive of o…" at bounding box center [602, 160] width 786 height 577
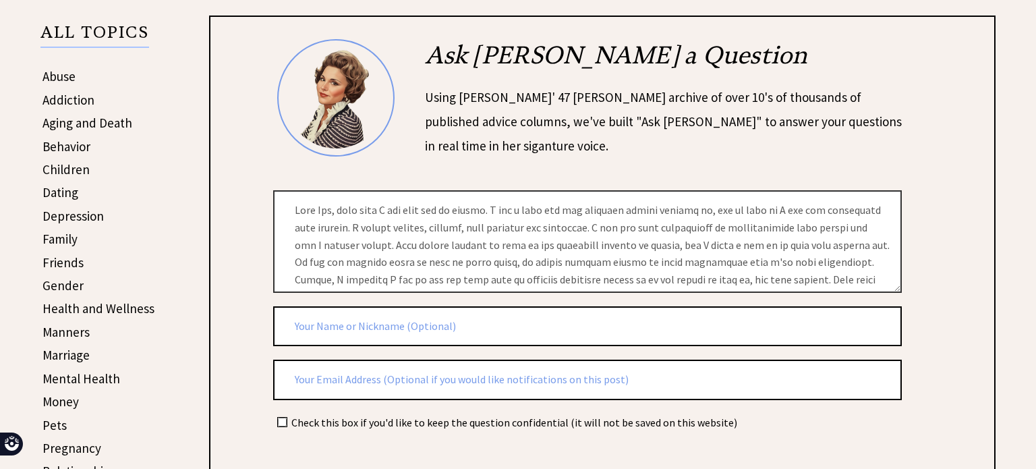
scroll to position [183, 0]
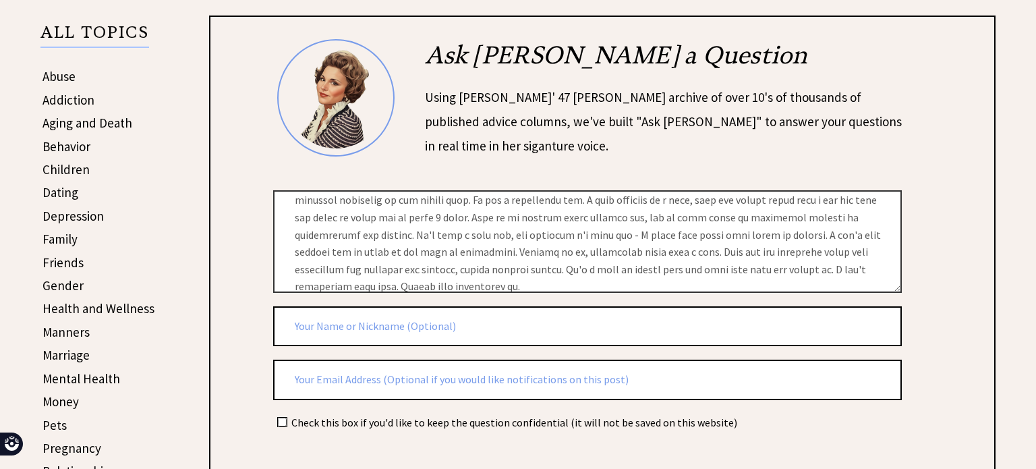
click at [293, 327] on input "text" at bounding box center [587, 326] width 629 height 40
type input "R"
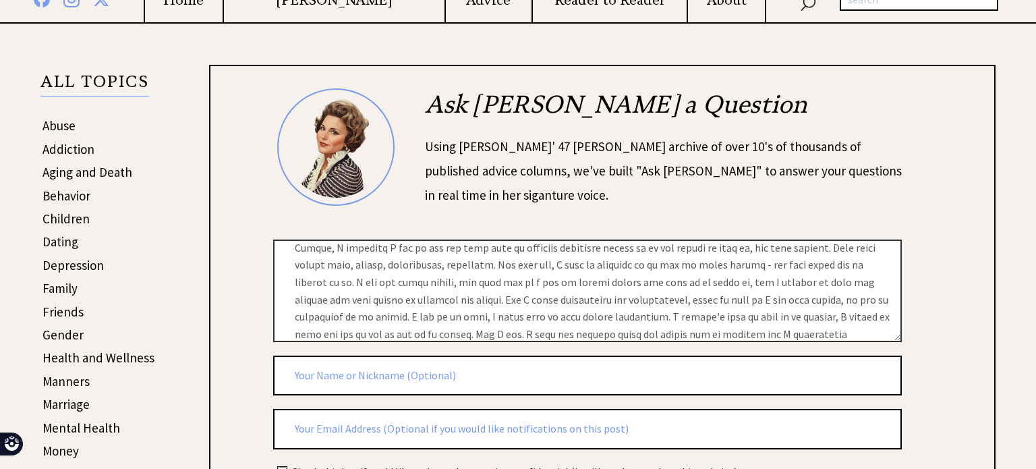
scroll to position [80, 0]
type input "M"
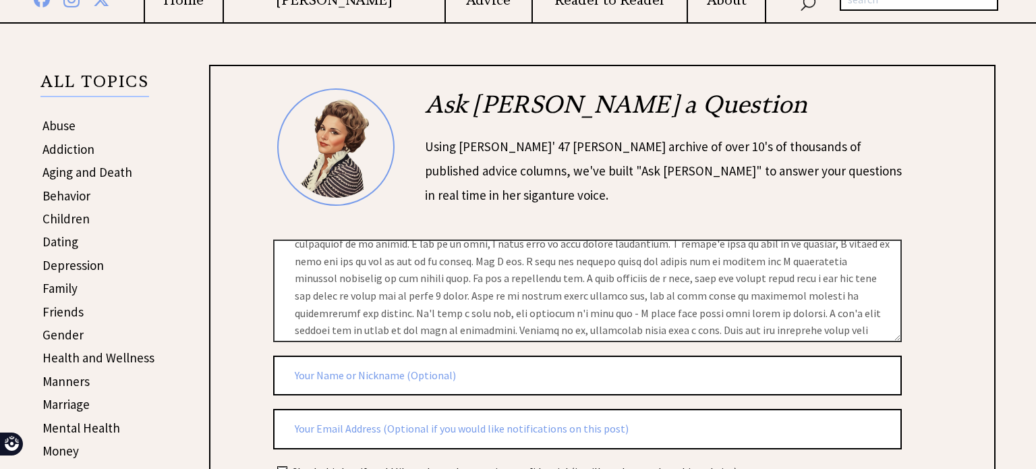
scroll to position [183, 0]
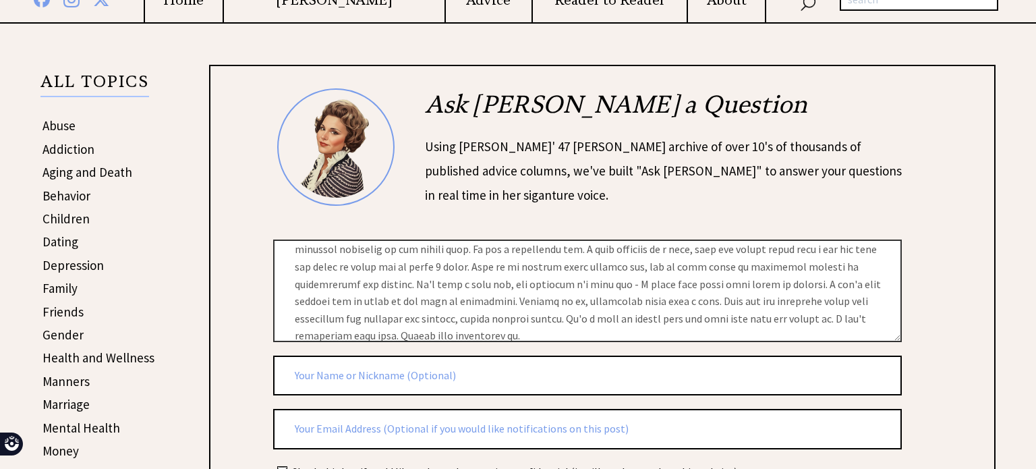
type input "A"
type input "U"
type input "A"
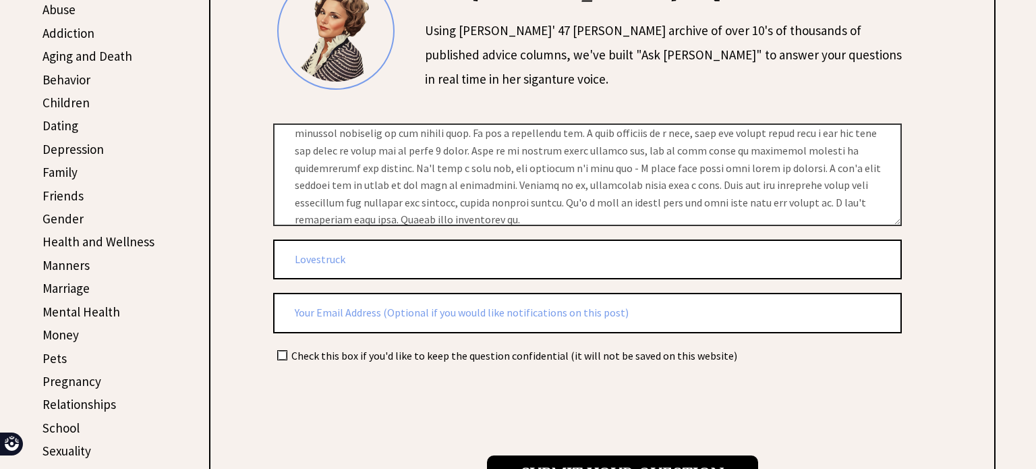
scroll to position [371, 0]
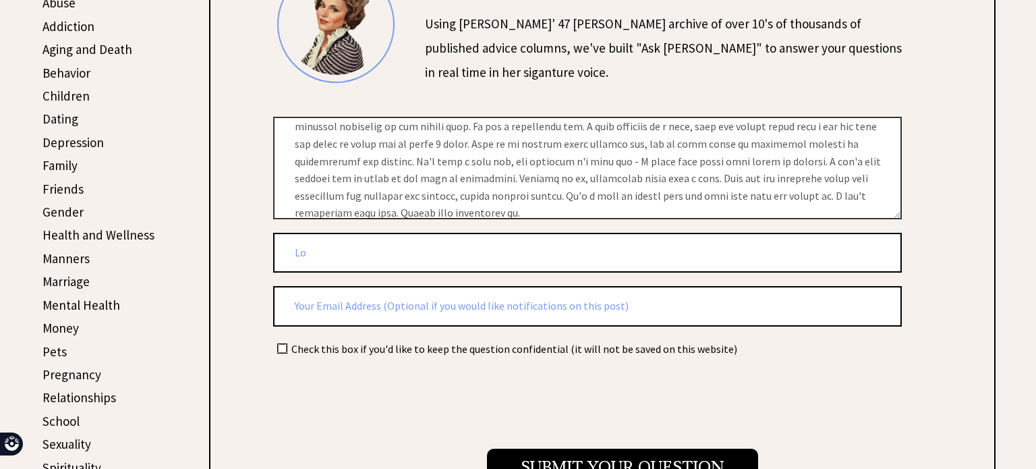
type input "L"
type input "D"
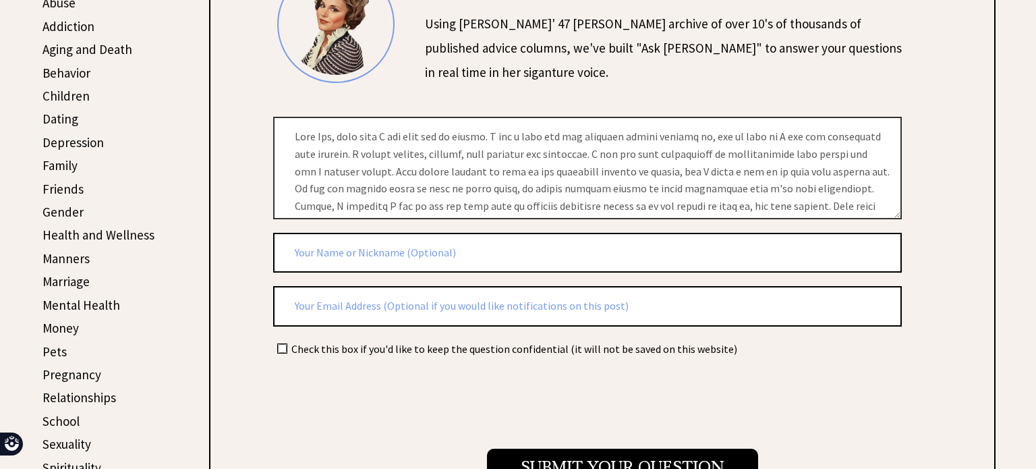
scroll to position [142, 0]
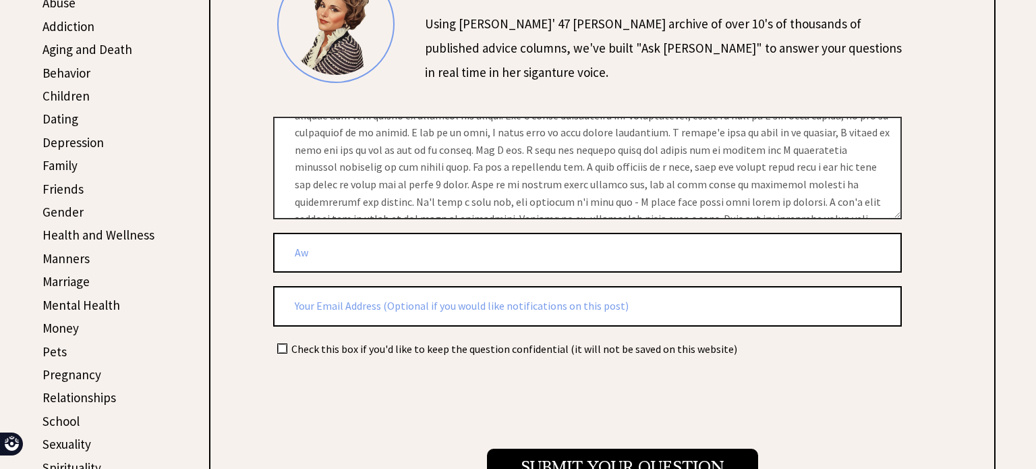
type input "A"
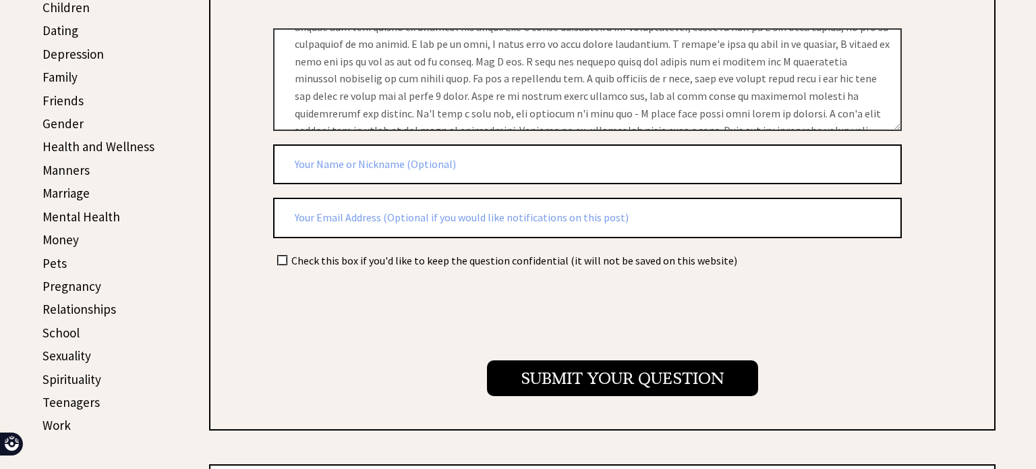
scroll to position [456, 0]
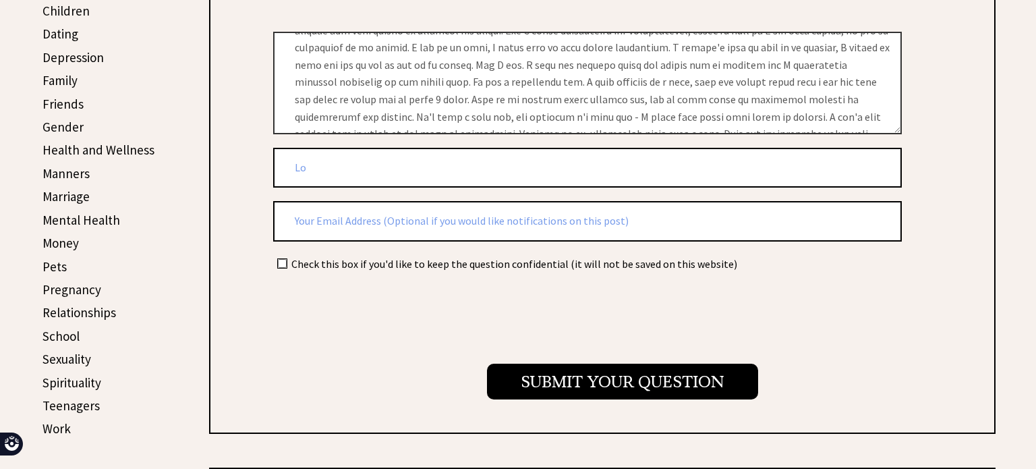
type input "L"
type input "TooHung"
type input "T"
type input "L"
type input "HeavyHearted"
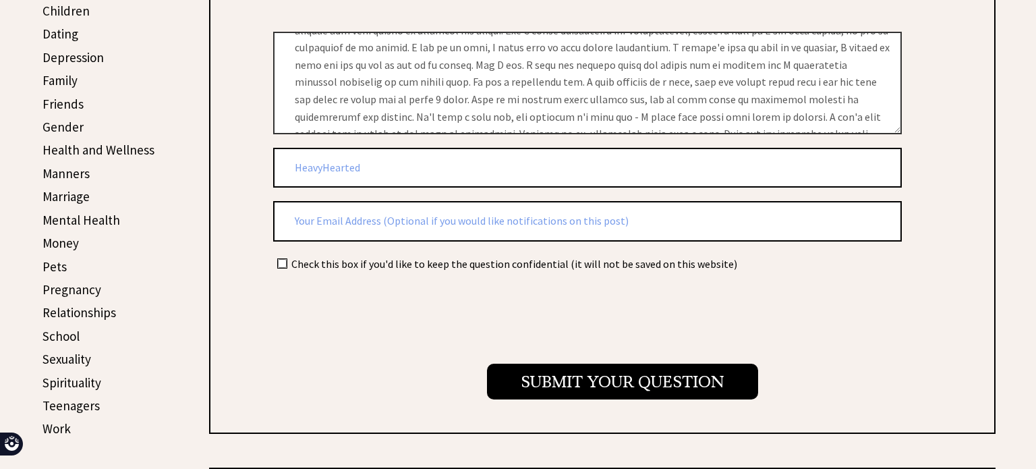
drag, startPoint x: 374, startPoint y: 162, endPoint x: 266, endPoint y: 170, distance: 108.2
click at [266, 170] on div "Ask [PERSON_NAME] a Question Using [PERSON_NAME]' 47 [PERSON_NAME] archive of o…" at bounding box center [602, 145] width 739 height 529
type input "H"
type input "HelplessHeavyHearted"
click at [286, 260] on td at bounding box center [281, 263] width 15 height 15
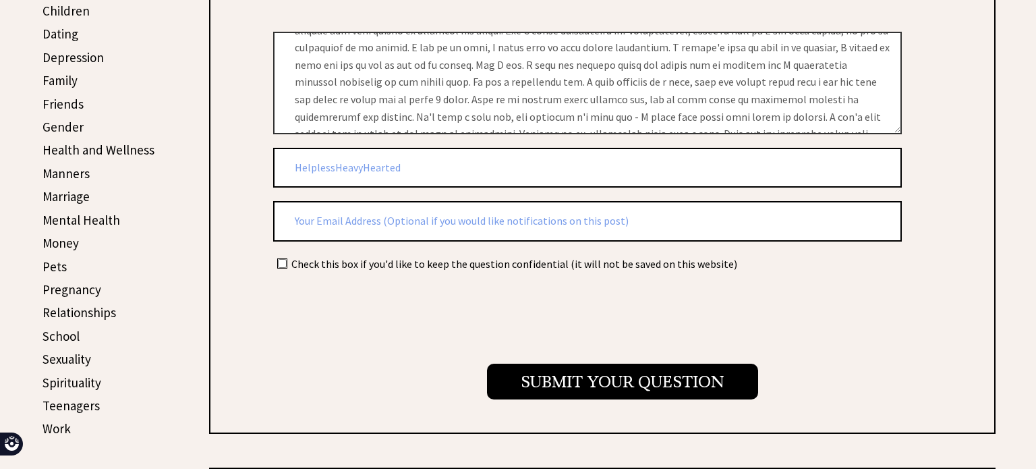
click at [281, 259] on input "checkbox" at bounding box center [282, 263] width 9 height 9
checkbox input "true"
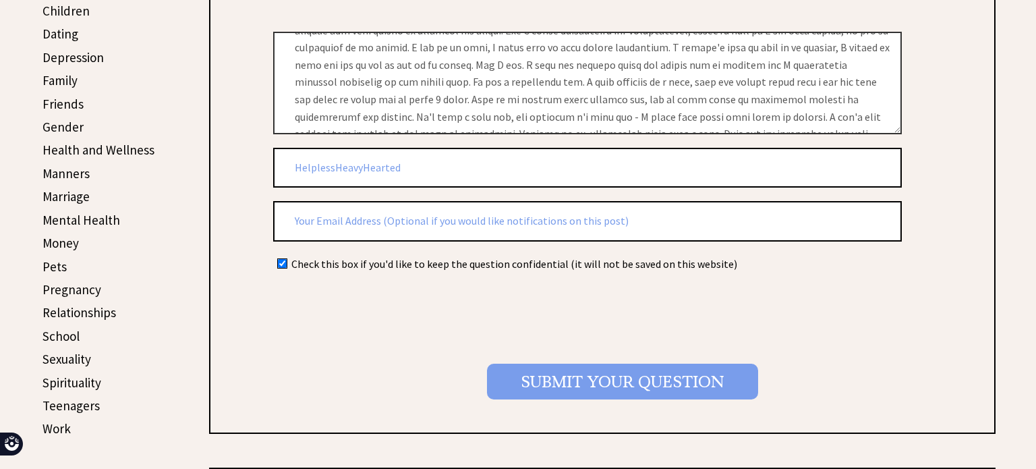
click at [542, 368] on input "Submit your Question" at bounding box center [622, 382] width 271 height 36
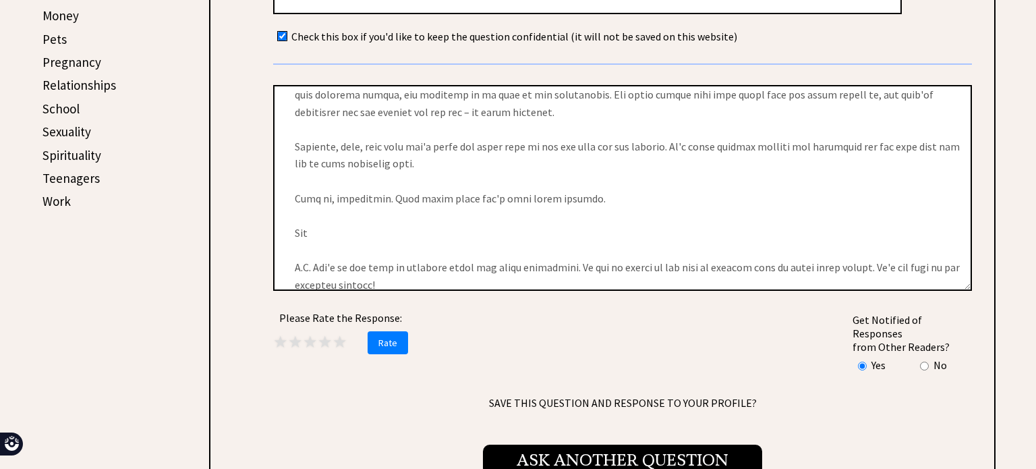
scroll to position [687, 0]
